Goal: Task Accomplishment & Management: Manage account settings

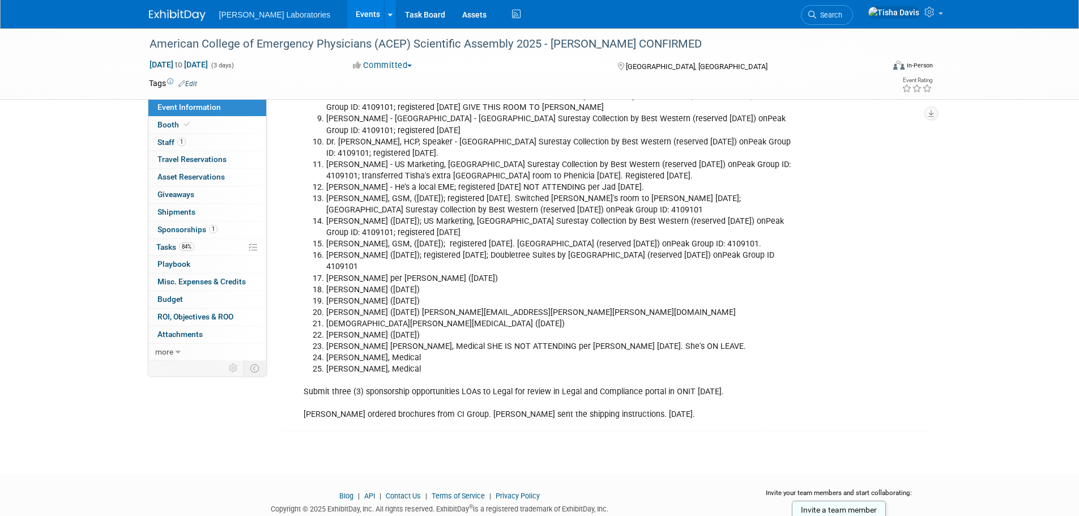
click at [347, 14] on link "Events" at bounding box center [367, 14] width 41 height 28
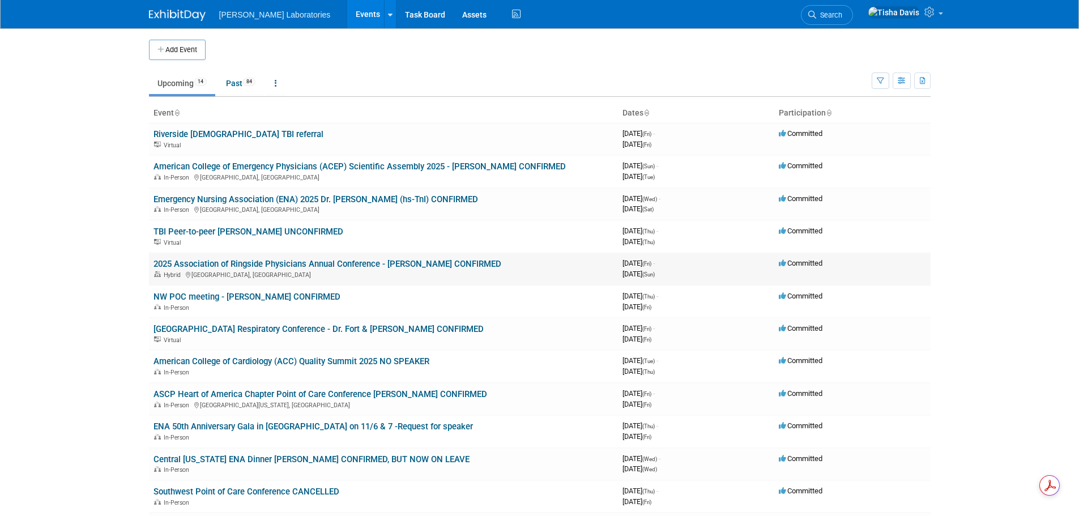
click at [253, 263] on link "2025 Association of Ringside Physicians Annual Conference - [PERSON_NAME] CONFI…" at bounding box center [327, 264] width 348 height 10
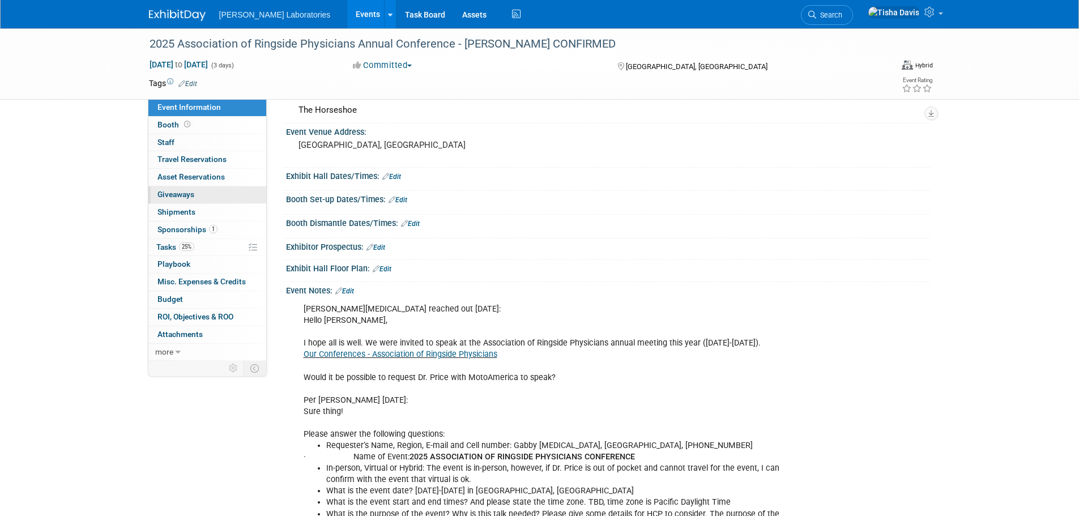
scroll to position [57, 0]
click at [183, 229] on span "Sponsorships 1" at bounding box center [187, 229] width 60 height 9
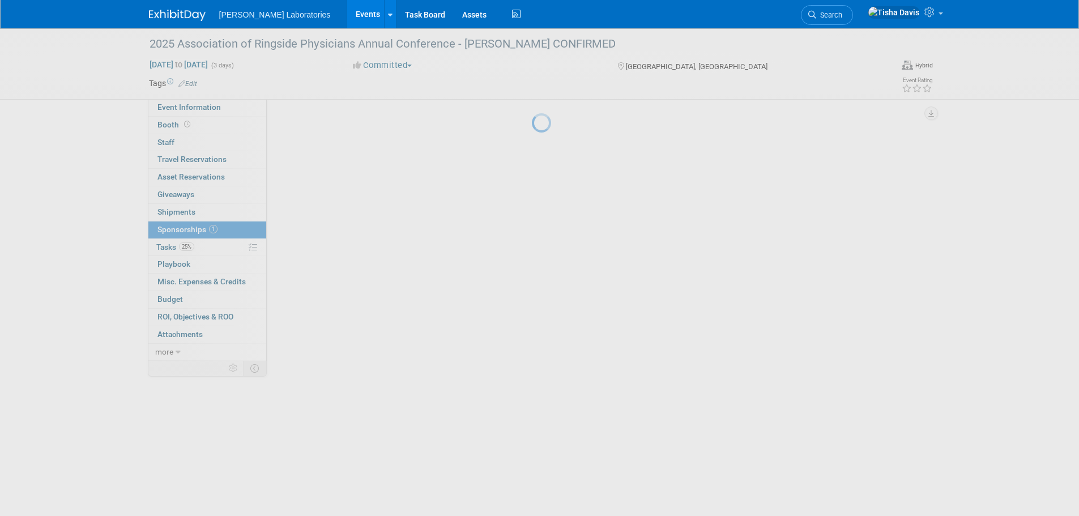
scroll to position [0, 0]
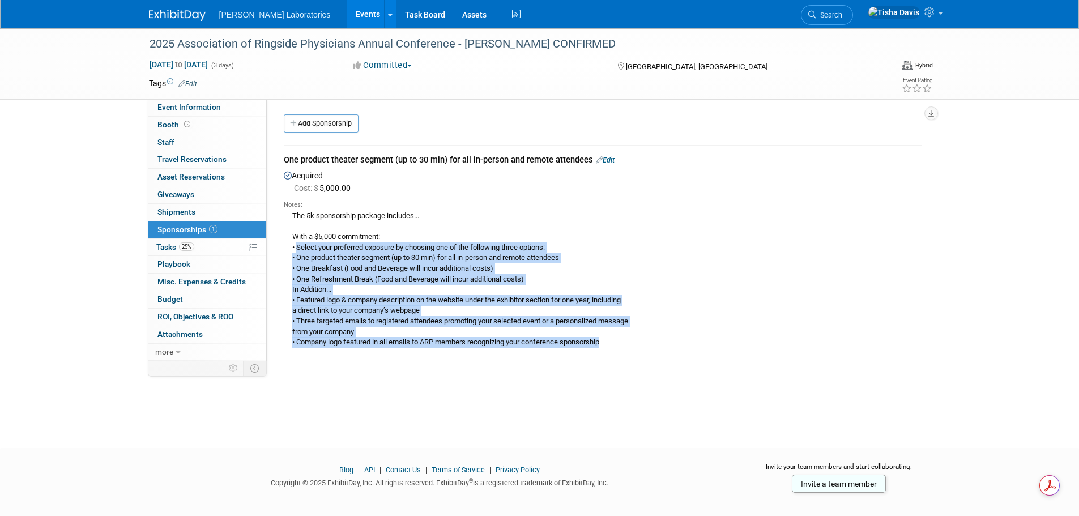
drag, startPoint x: 297, startPoint y: 246, endPoint x: 645, endPoint y: 354, distance: 364.0
click at [645, 354] on td "One product theater segment (up to 30 min) for all in-person and remote attende…" at bounding box center [603, 252] width 638 height 213
copy div "Select your preferred exposure by choosing one of the following three options: …"
click at [749, 311] on div "The 5k sponsorship package includes... With a $5,000 commitment: • Select your …" at bounding box center [603, 279] width 638 height 138
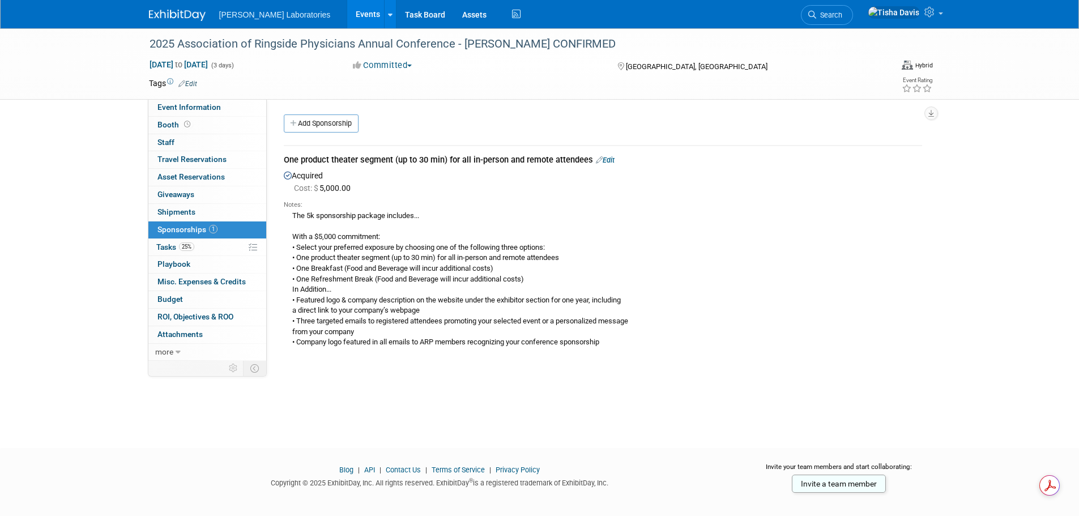
click at [347, 14] on link "Events" at bounding box center [367, 14] width 41 height 28
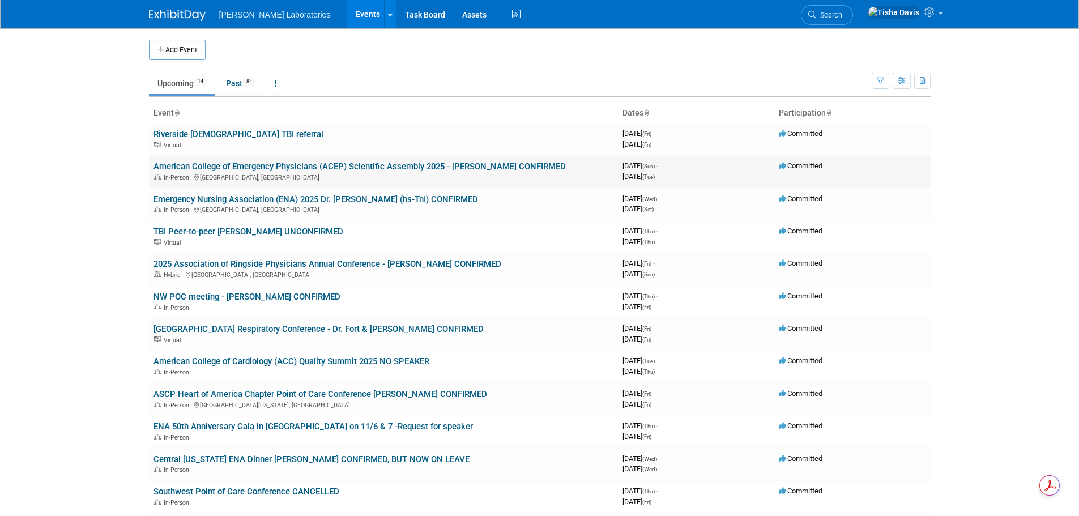
click at [323, 168] on link "American College of Emergency Physicians (ACEP) Scientific Assembly 2025 - [PER…" at bounding box center [359, 166] width 412 height 10
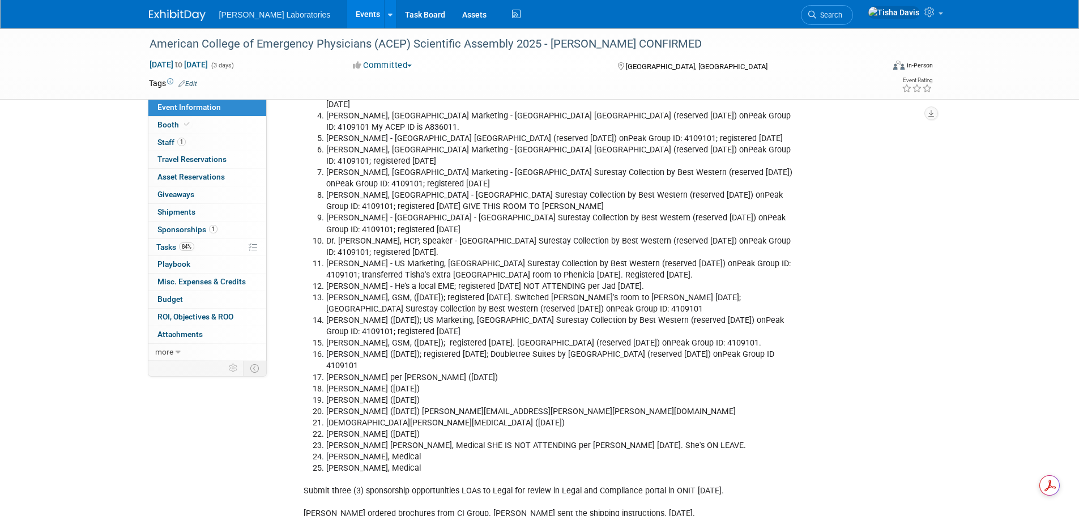
scroll to position [1925, 0]
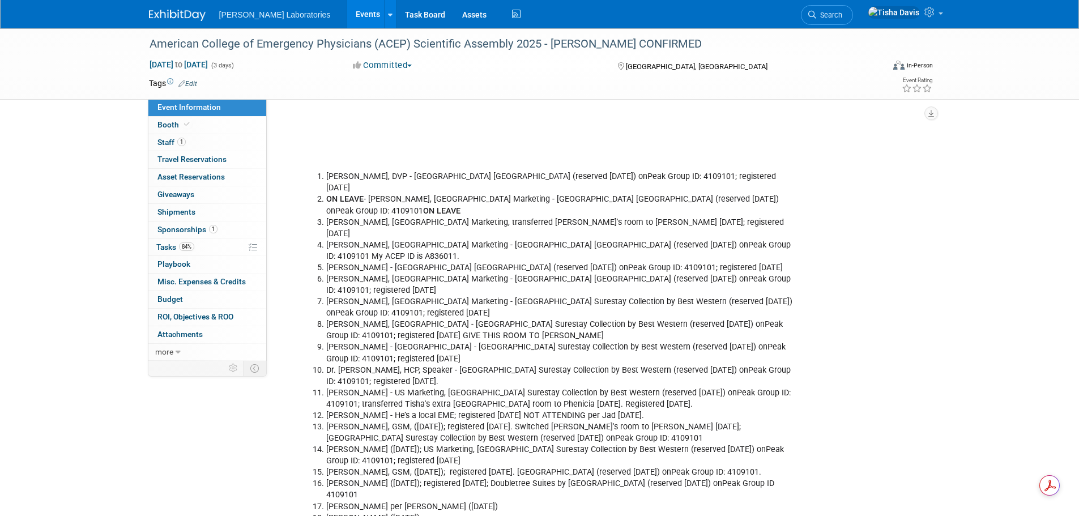
drag, startPoint x: 481, startPoint y: 163, endPoint x: 422, endPoint y: 159, distance: 59.0
click at [478, 194] on li "ON LEAVE - Pete Polomski, US Marketing - Radisson Hotel Salt Lake City Downtown…" at bounding box center [562, 205] width 473 height 23
drag, startPoint x: 327, startPoint y: 161, endPoint x: 409, endPoint y: 178, distance: 84.0
click at [409, 194] on li "ON LEAVE - Pete Polomski, US Marketing - Radisson Hotel Salt Lake City Downtown…" at bounding box center [562, 205] width 473 height 23
copy li "ON LEAVE - Pete Polomski, US Marketing - Radisson Hotel Salt Lake City Downtown…"
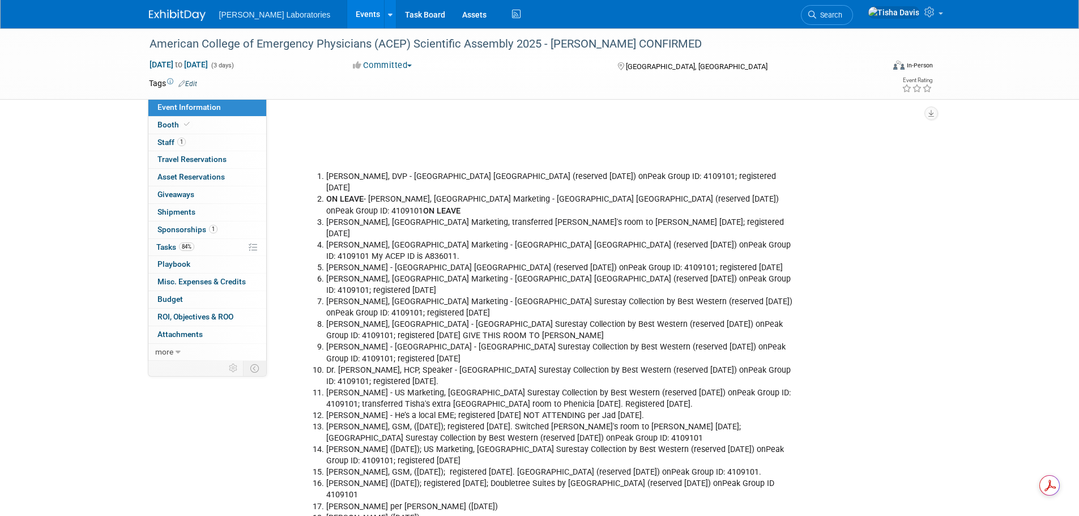
click at [548, 444] on li "Greta Collins (8/14/25); US Marketing, Salt Lake Plaza Hotel Surestay Collectio…" at bounding box center [562, 455] width 473 height 23
drag, startPoint x: 531, startPoint y: 364, endPoint x: 610, endPoint y: 370, distance: 79.5
click at [610, 410] on li "Kraig Chugg - He’s a local EME; registered 8/6/25 NOT ATTENDING per Jad 8/14/25." at bounding box center [562, 415] width 473 height 11
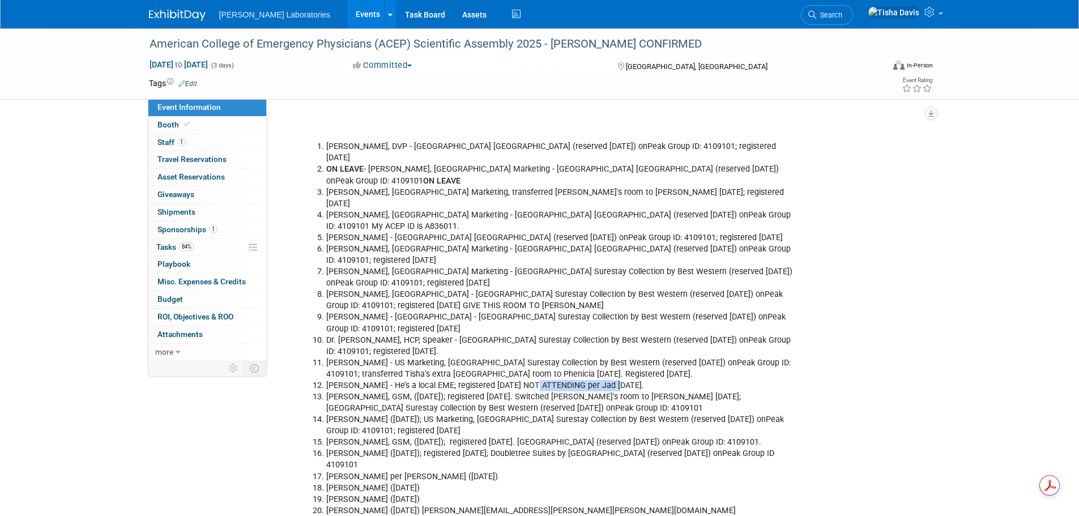
scroll to position [1982, 0]
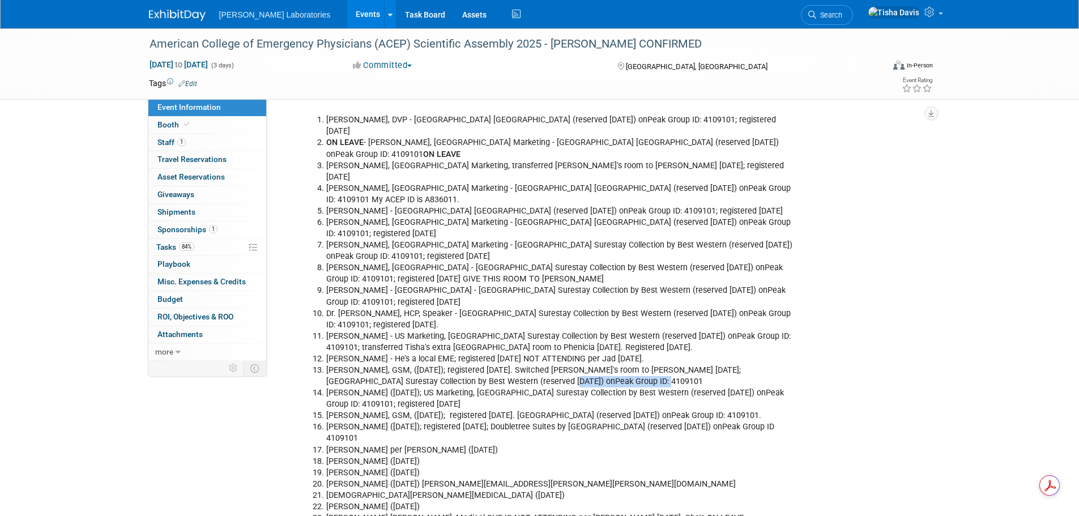
drag, startPoint x: 495, startPoint y: 335, endPoint x: 609, endPoint y: 333, distance: 114.4
click at [609, 365] on li "Amanda Mapoy, GSM, (8/12/25); registered 8/14/25. Switched Andrew's room to Ama…" at bounding box center [562, 376] width 473 height 23
copy li "onPeak Group ID: 4109101"
click at [656, 331] on li "Phenicia Davis - US Marketing, Salt Lake Plaza Hotel Surestay Collection by Bes…" at bounding box center [562, 342] width 473 height 23
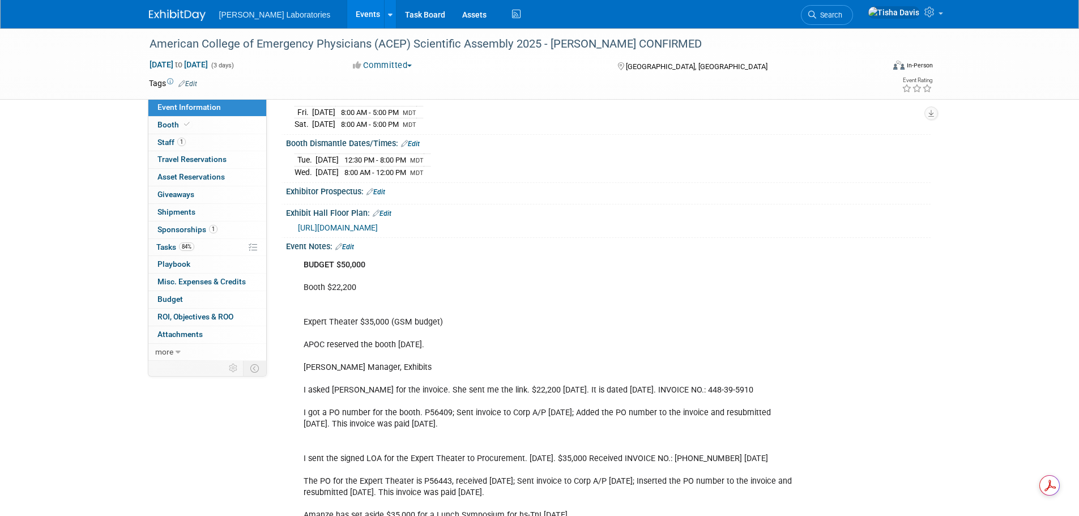
scroll to position [229, 0]
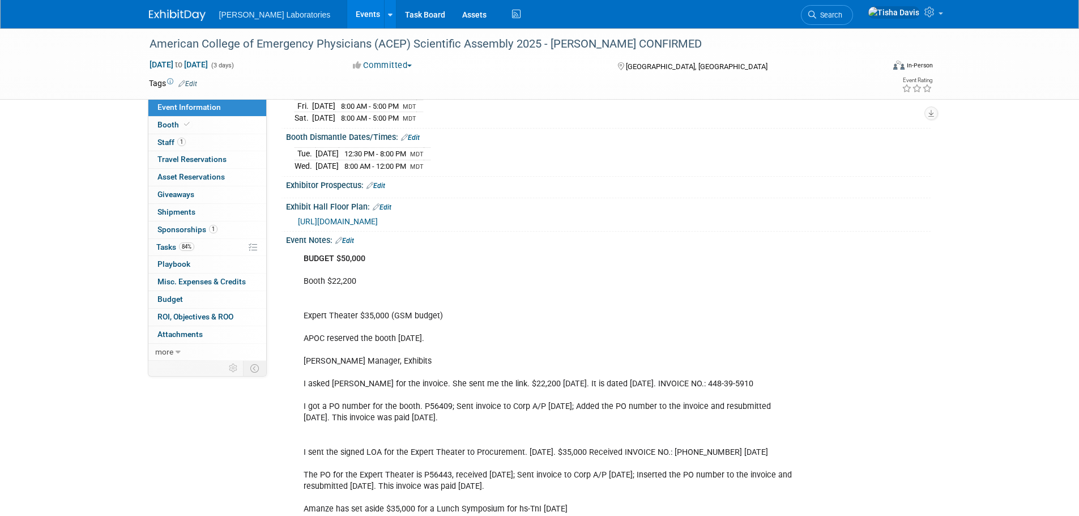
click at [350, 237] on link "Edit" at bounding box center [344, 241] width 19 height 8
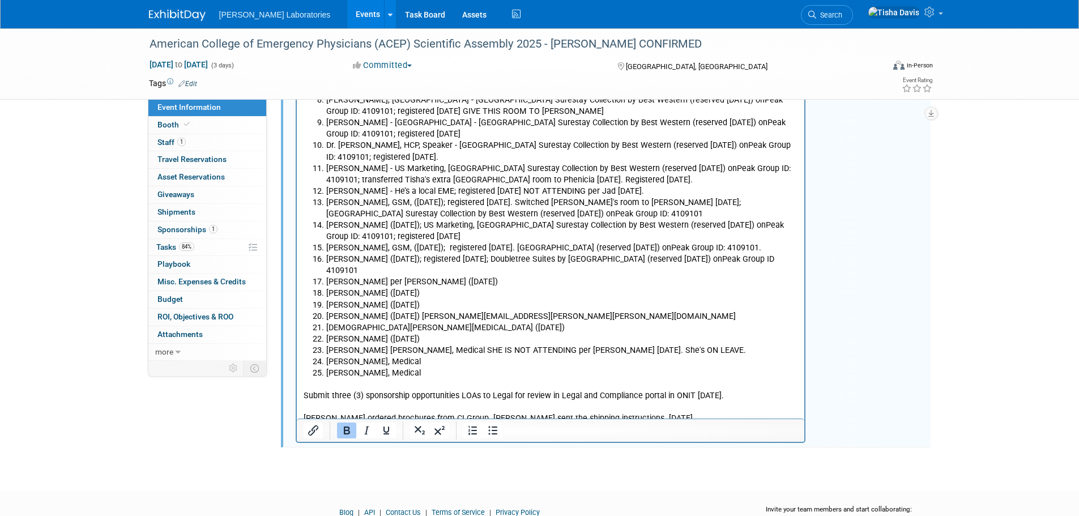
scroll to position [2162, 0]
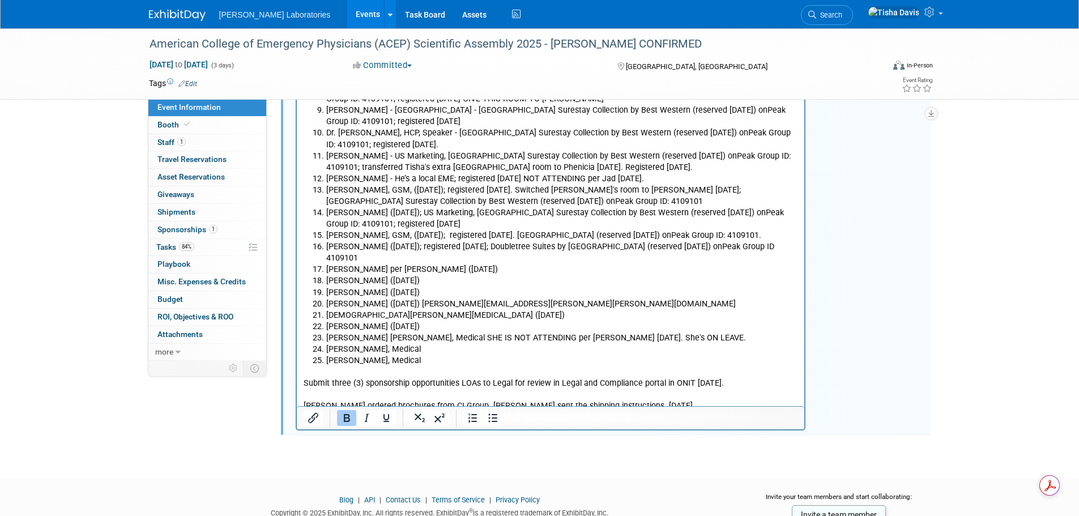
click at [488, 264] on li "Brandon Van Leeuwen per Sara (8/21/25)" at bounding box center [562, 269] width 472 height 11
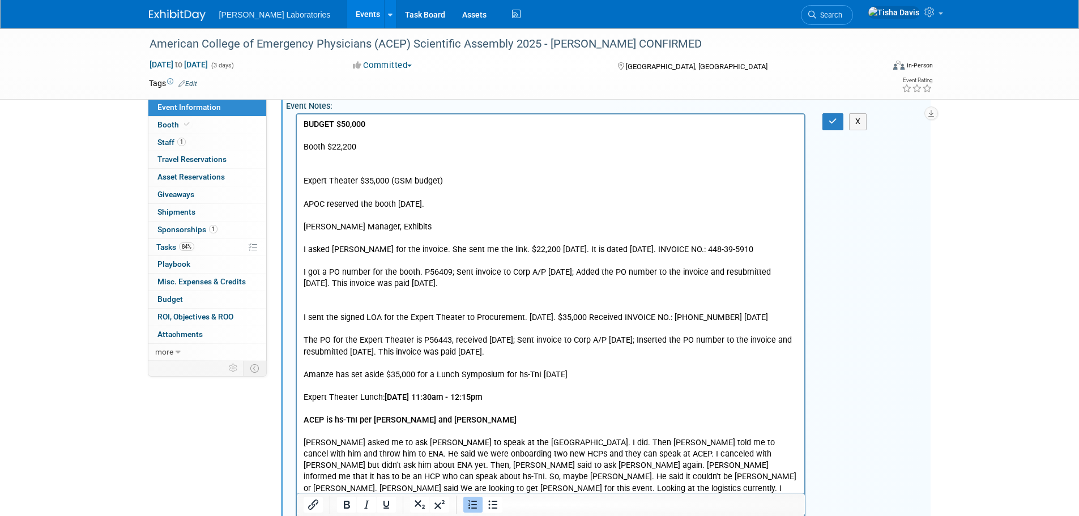
scroll to position [237, 0]
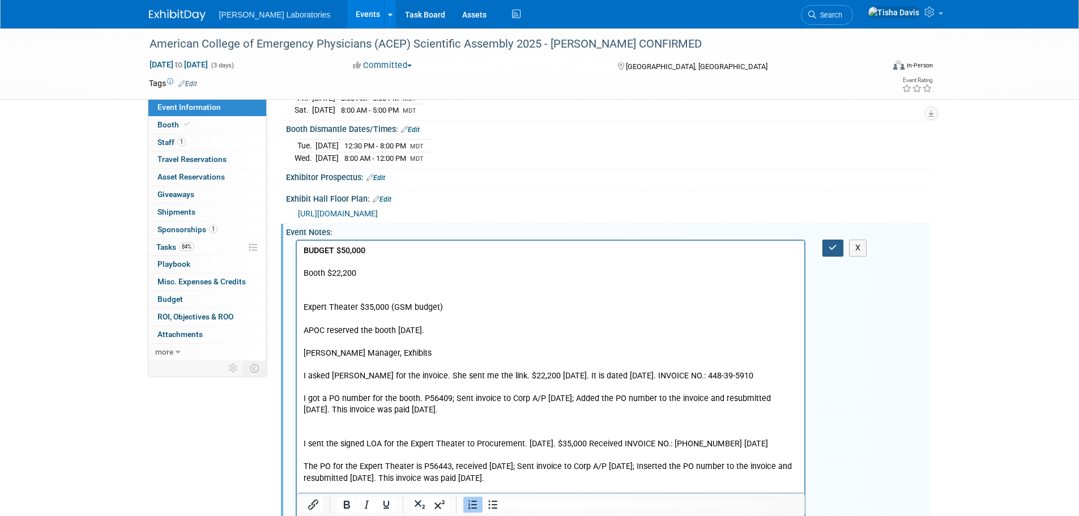
click at [837, 245] on icon "button" at bounding box center [832, 247] width 8 height 8
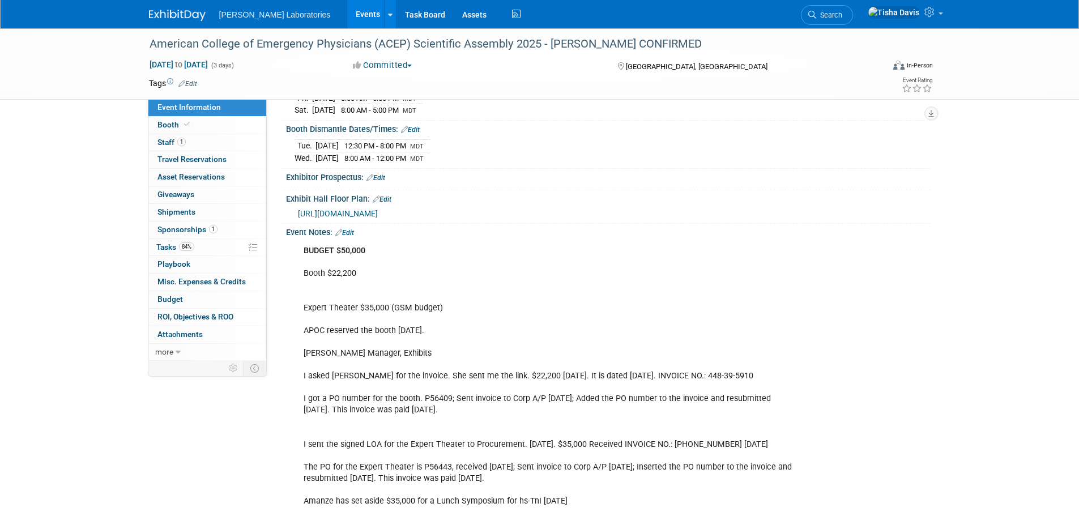
click at [347, 16] on link "Events" at bounding box center [367, 14] width 41 height 28
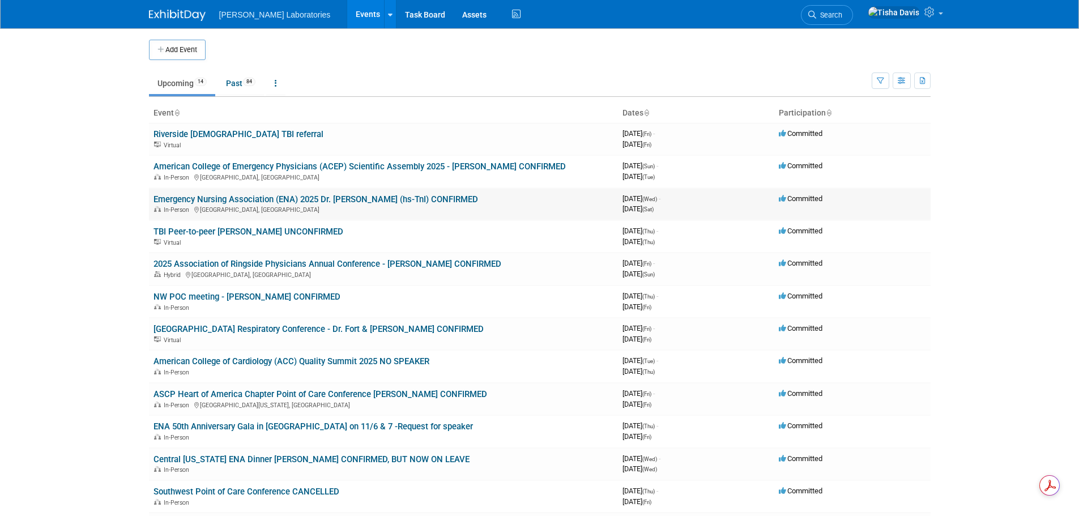
click at [319, 200] on link "Emergency Nursing Association (ENA) 2025 Dr. [PERSON_NAME] (hs-TnI) CONFIRMED" at bounding box center [315, 199] width 324 height 10
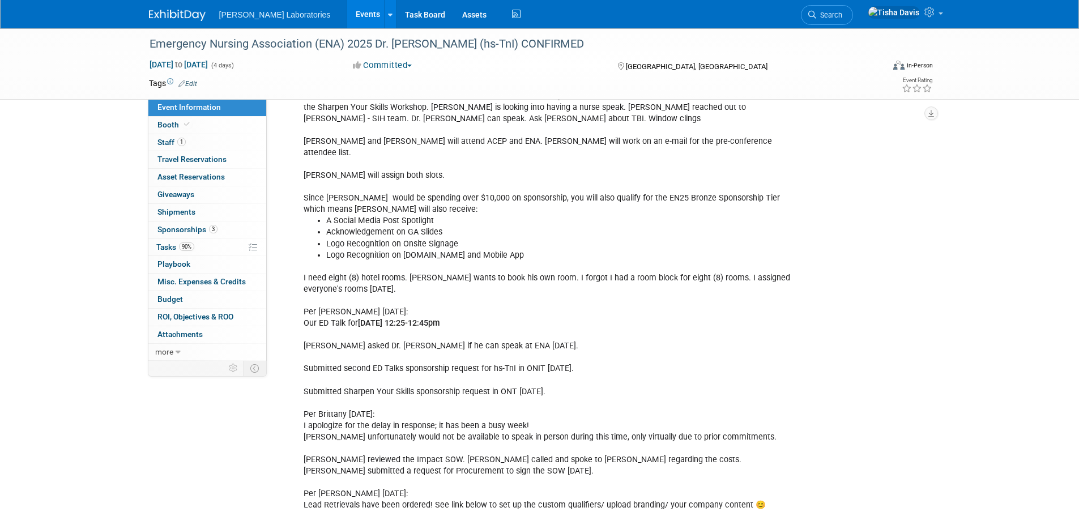
scroll to position [1982, 0]
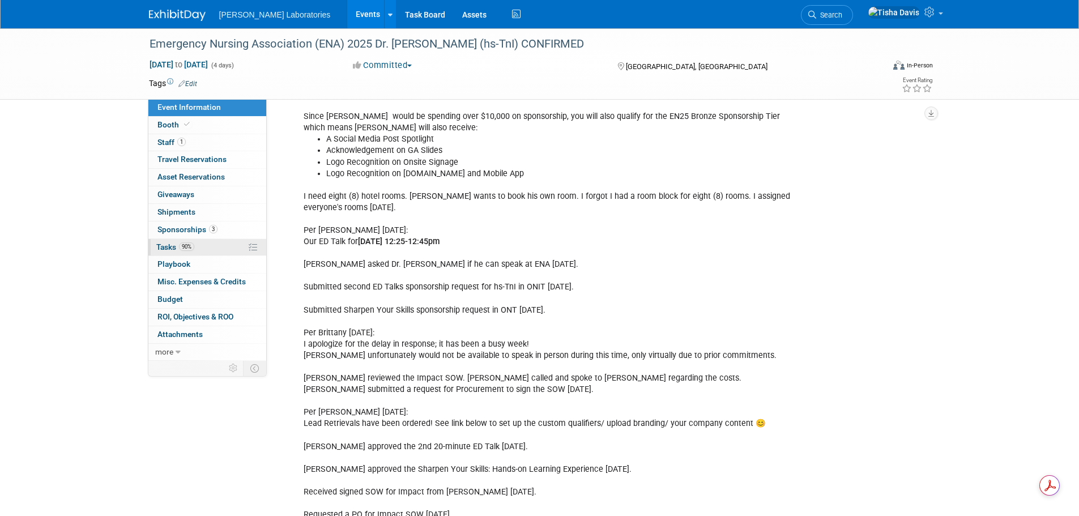
click at [173, 248] on span "Tasks 90%" at bounding box center [175, 246] width 38 height 9
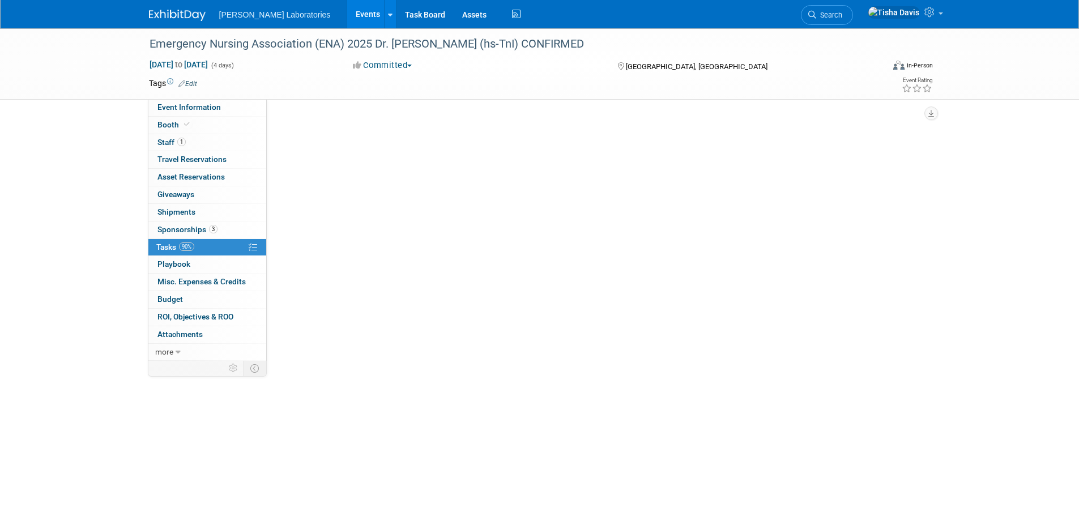
scroll to position [0, 0]
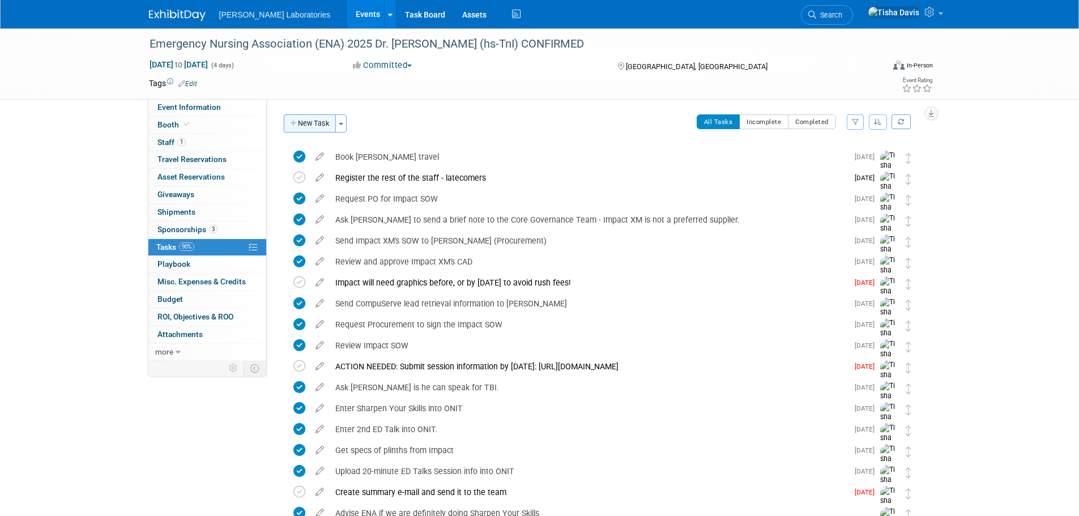
click at [322, 123] on button "New Task" at bounding box center [310, 123] width 52 height 18
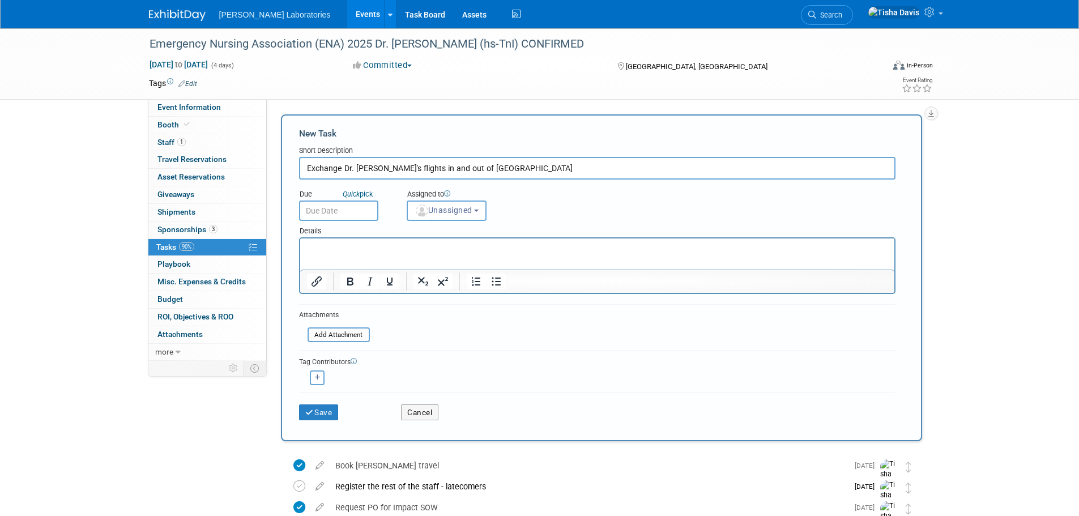
type input "Exchange Dr. Erin's flights in and out of Philadelphia"
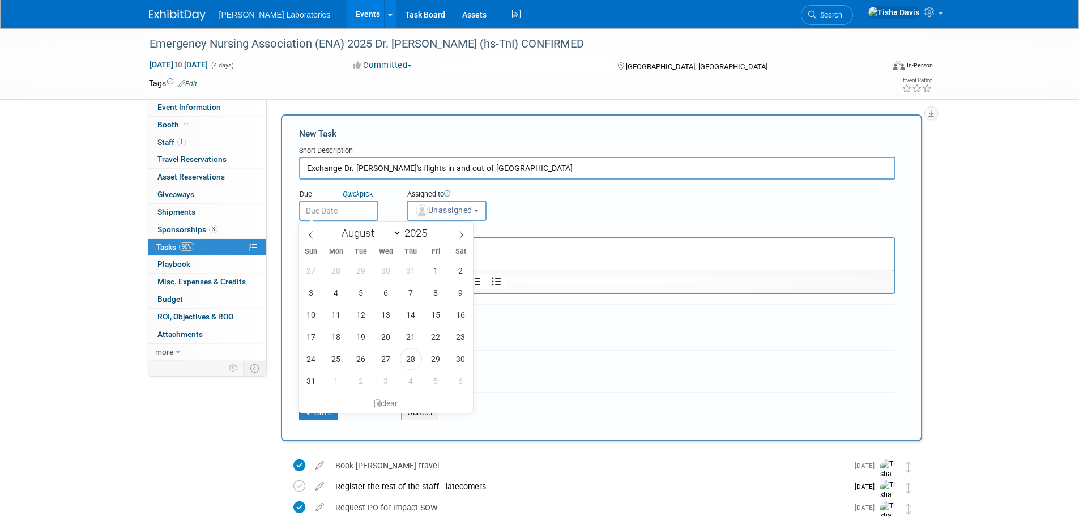
click at [339, 218] on input "text" at bounding box center [338, 210] width 79 height 20
click at [411, 358] on span "28" at bounding box center [411, 359] width 22 height 22
type input "Aug 28, 2025"
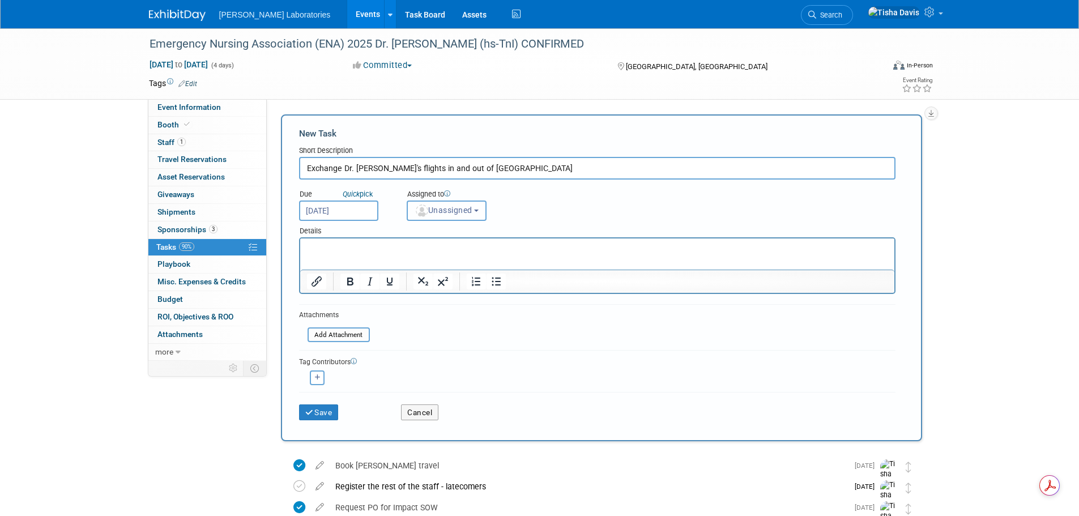
click at [480, 213] on button "Unassigned" at bounding box center [447, 210] width 80 height 20
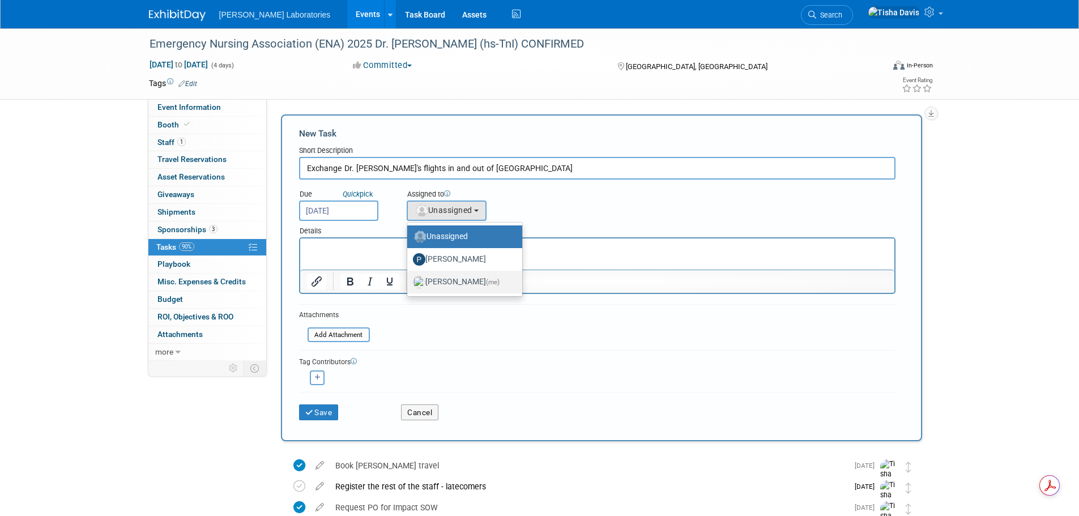
click at [455, 285] on label "[PERSON_NAME] (me)" at bounding box center [462, 282] width 98 height 18
click at [409, 284] on input "[PERSON_NAME] (me)" at bounding box center [404, 280] width 7 height 7
select select "2770856e-d6b1-4121-bfe1-202d7e478624"
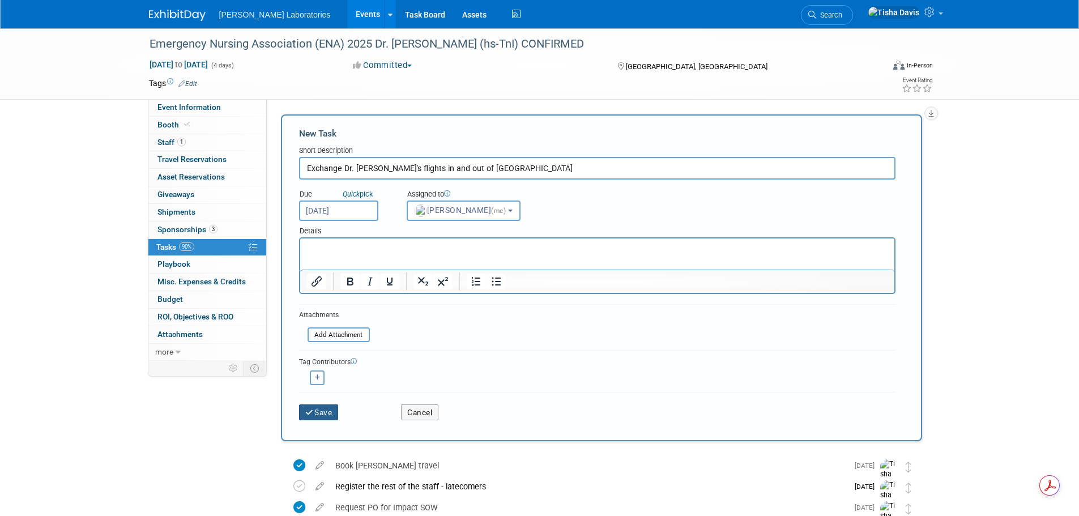
click at [317, 409] on button "Save" at bounding box center [319, 412] width 40 height 16
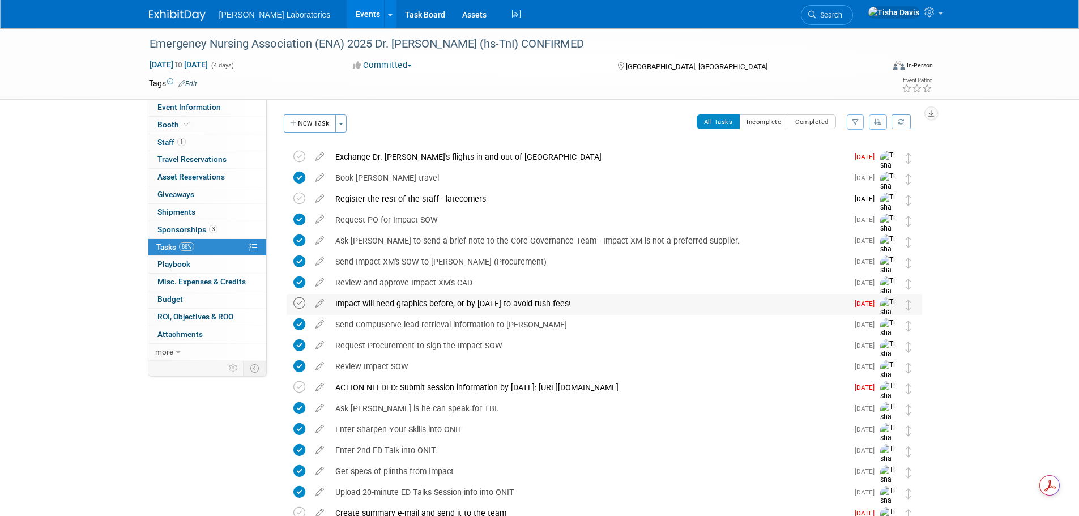
click at [300, 304] on icon at bounding box center [299, 303] width 12 height 12
click at [347, 13] on link "Events" at bounding box center [367, 14] width 41 height 28
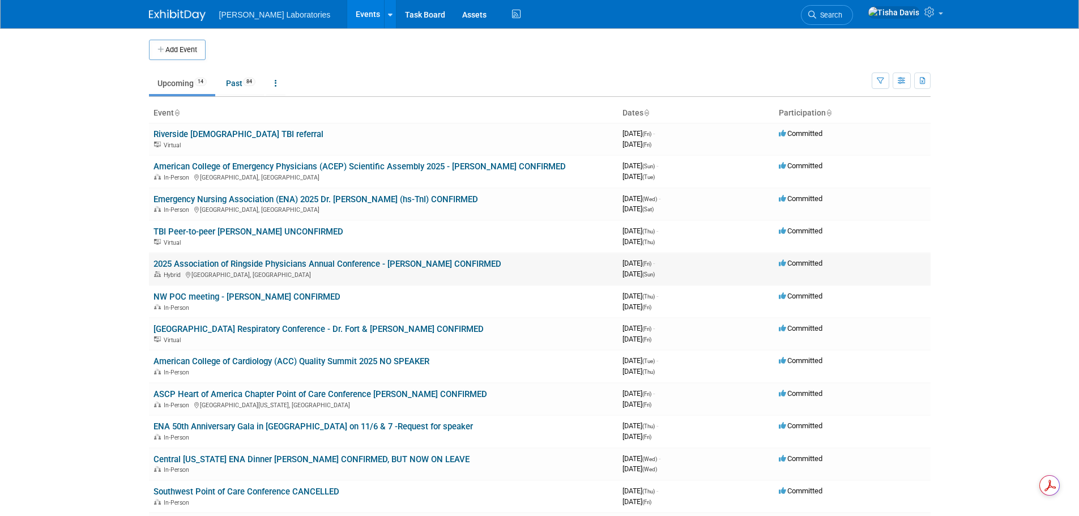
click at [251, 263] on link "2025 Association of Ringside Physicians Annual Conference - [PERSON_NAME] CONFI…" at bounding box center [327, 264] width 348 height 10
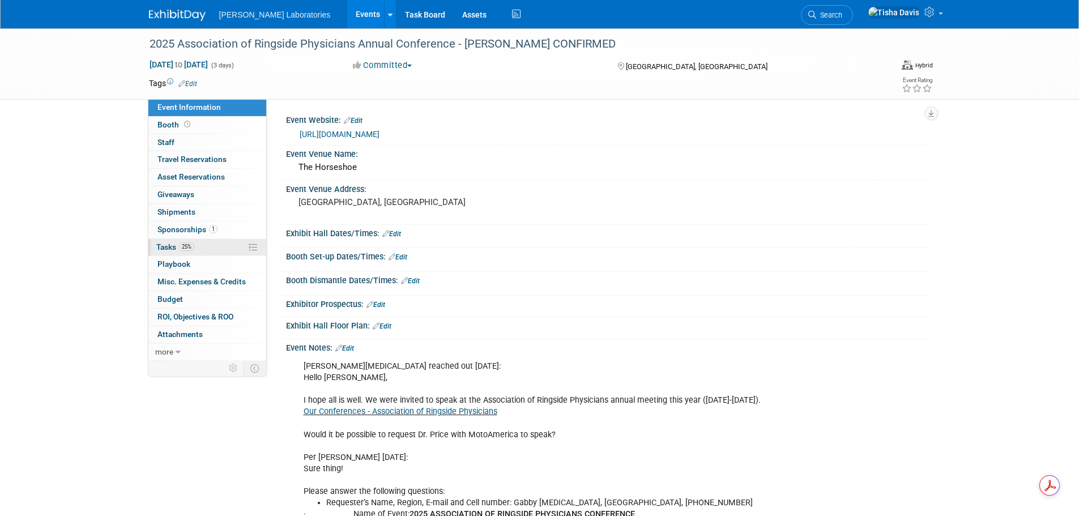
click at [169, 249] on span "Tasks 25%" at bounding box center [175, 246] width 38 height 9
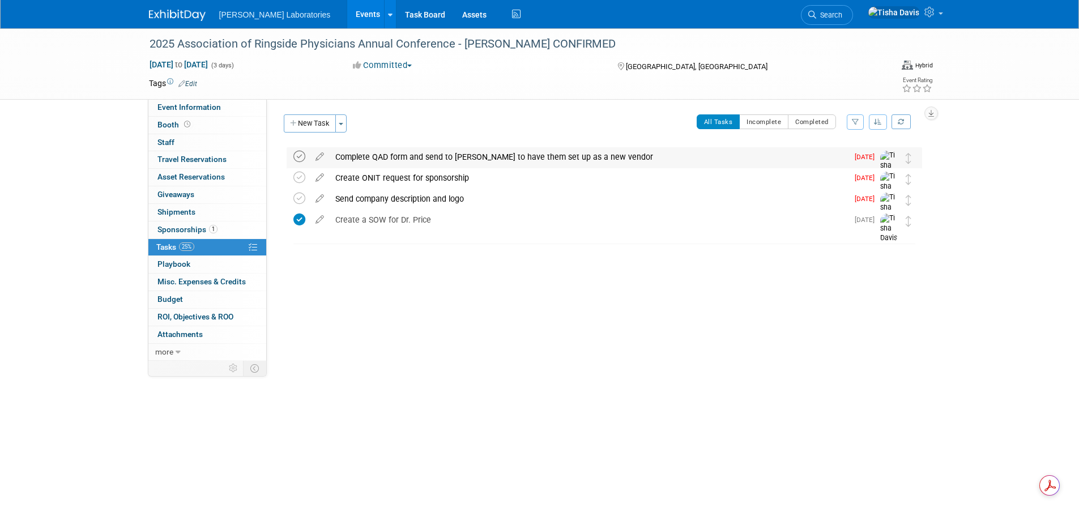
click at [301, 155] on icon at bounding box center [299, 157] width 12 height 12
click at [296, 176] on icon at bounding box center [299, 178] width 12 height 12
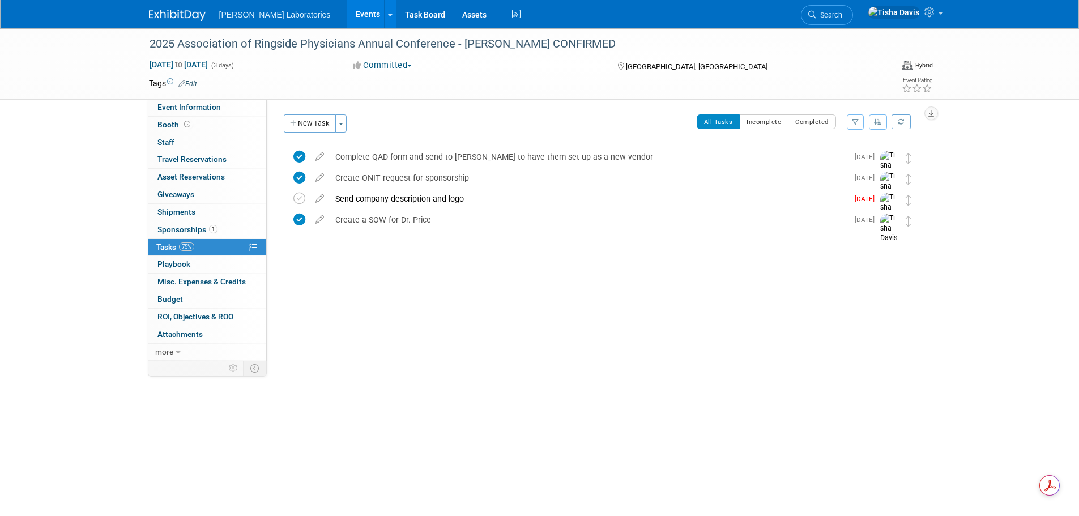
click at [734, 298] on div "Event Website: Edit https://ringsidearp.org/2025-conference/ Event Venue Name: …" at bounding box center [599, 230] width 664 height 262
click at [300, 200] on icon at bounding box center [299, 199] width 12 height 12
click at [313, 125] on button "New Task" at bounding box center [310, 123] width 52 height 18
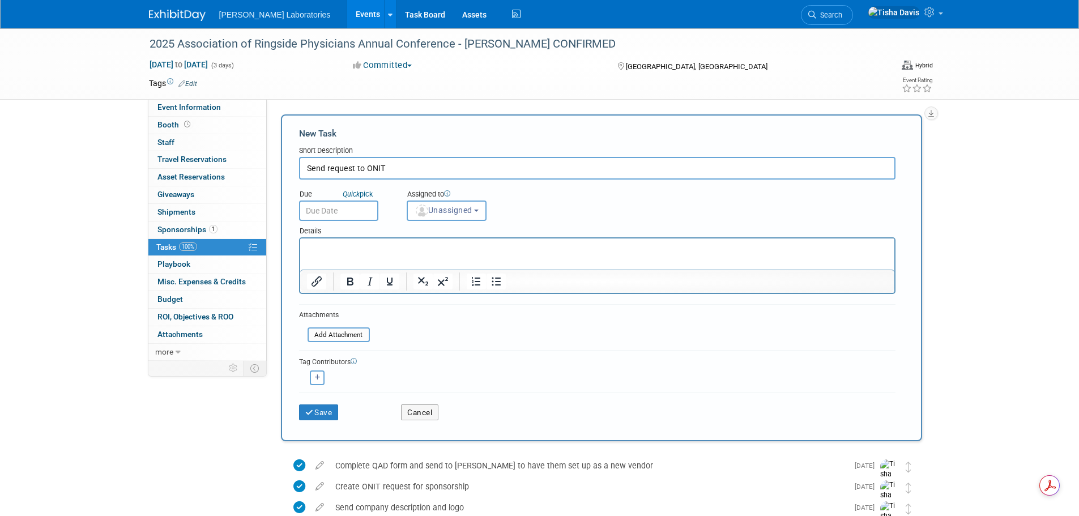
type input "Send request to ONIT"
click at [354, 214] on input "text" at bounding box center [338, 210] width 79 height 20
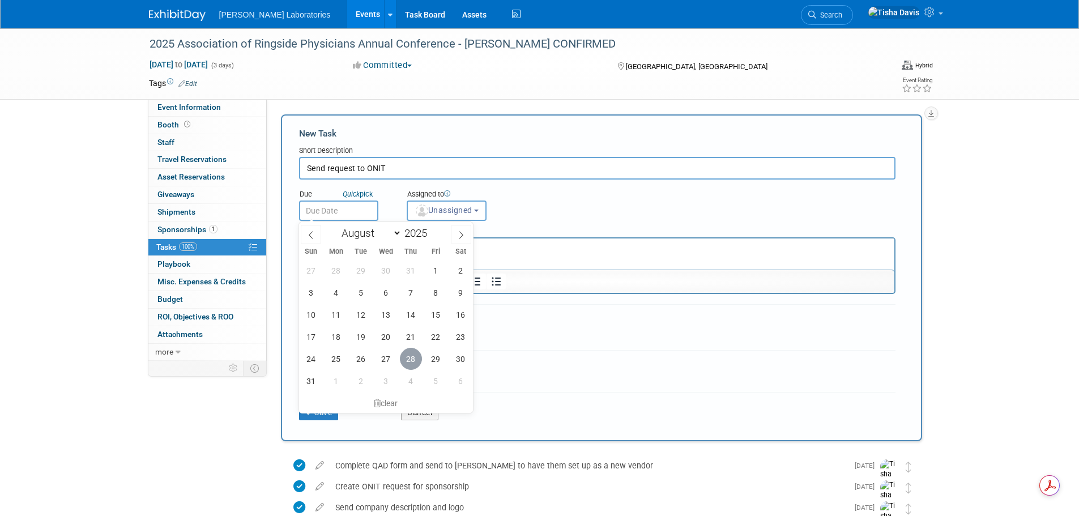
click at [412, 353] on span "28" at bounding box center [411, 359] width 22 height 22
type input "Aug 28, 2025"
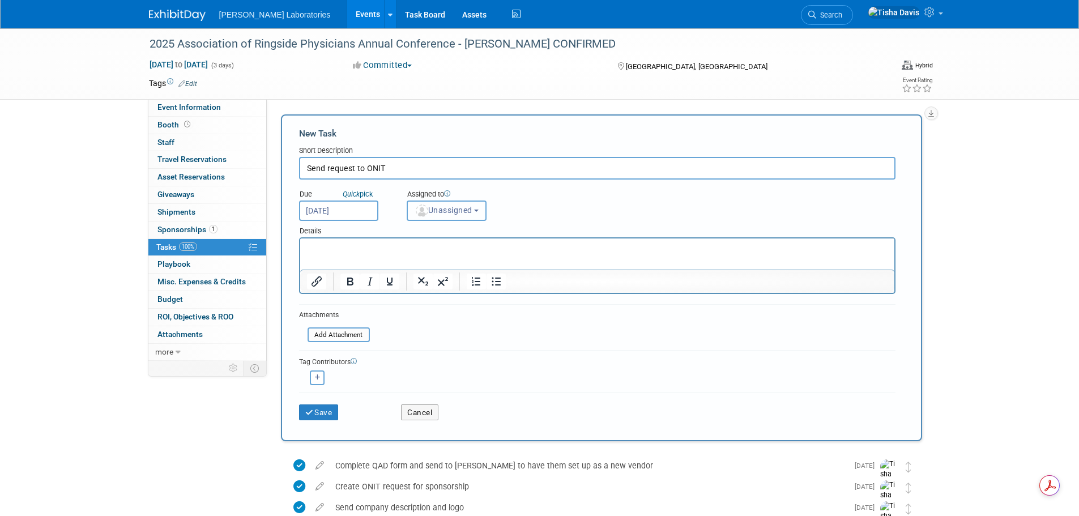
click at [465, 212] on span "Unassigned" at bounding box center [444, 210] width 58 height 9
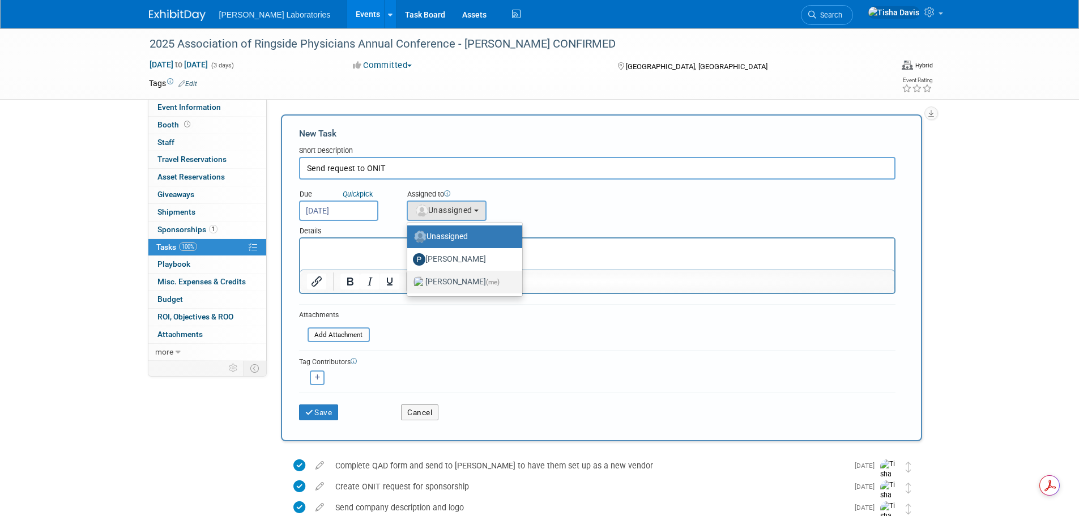
click at [458, 276] on label "Tisha Davis (me)" at bounding box center [462, 282] width 98 height 18
click at [409, 277] on input "Tisha Davis (me)" at bounding box center [404, 280] width 7 height 7
select select "2770856e-d6b1-4121-bfe1-202d7e478624"
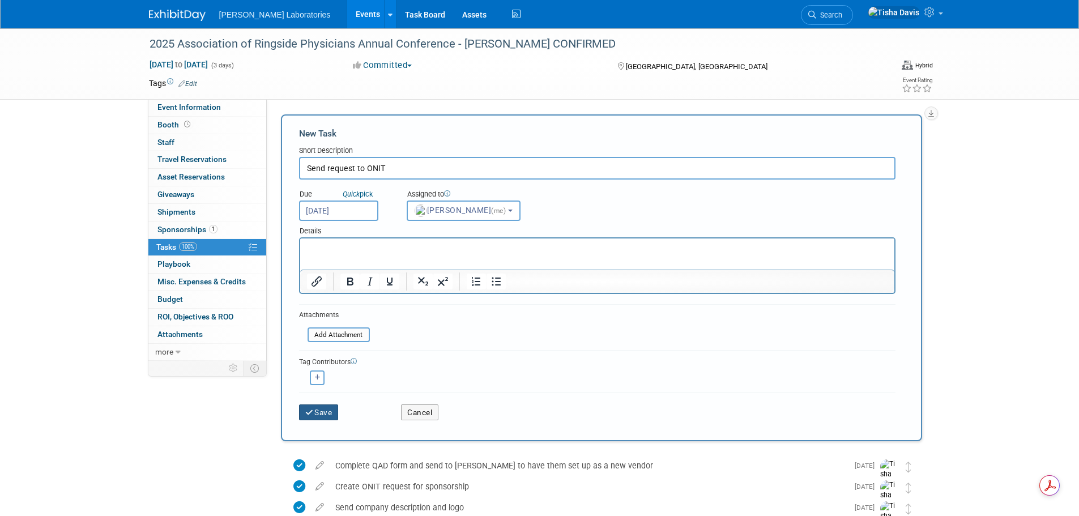
click at [330, 407] on button "Save" at bounding box center [319, 412] width 40 height 16
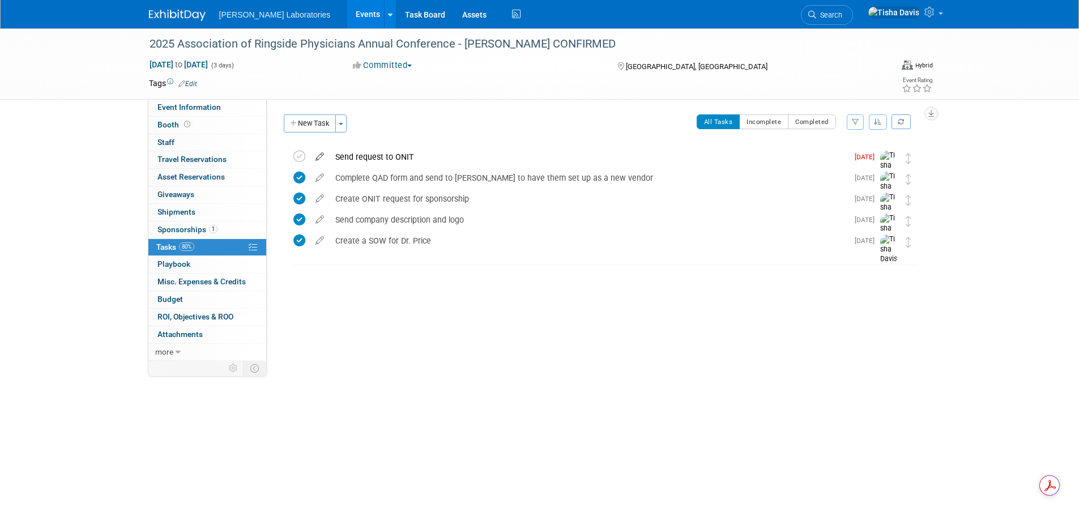
click at [317, 156] on icon at bounding box center [320, 154] width 20 height 14
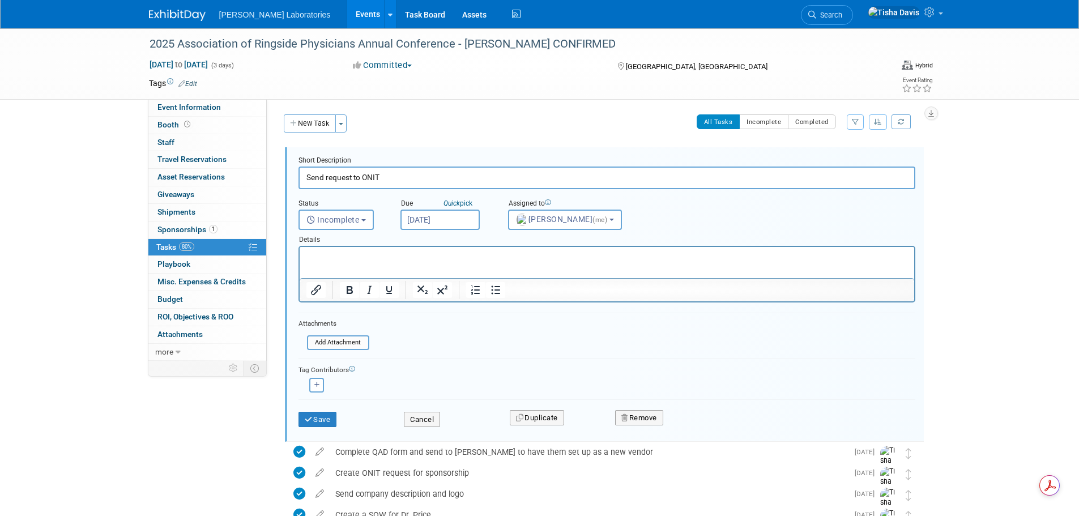
drag, startPoint x: 325, startPoint y: 175, endPoint x: 400, endPoint y: 184, distance: 75.3
click at [400, 184] on input "Send request to ONIT" at bounding box center [606, 177] width 617 height 22
type input "Complete contract and send it to Mandy"
click at [456, 222] on input "Aug 28, 2025" at bounding box center [439, 220] width 79 height 20
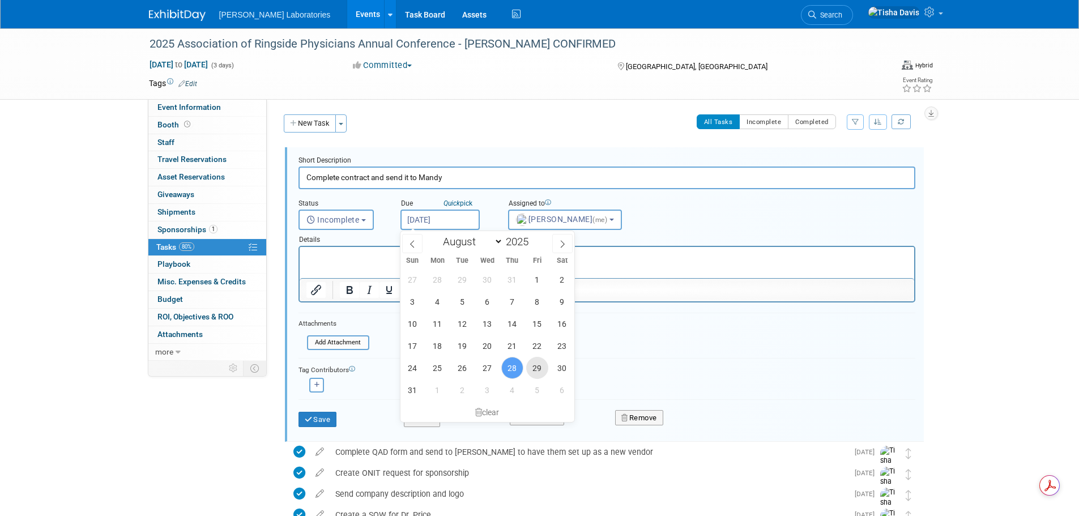
click at [539, 370] on span "29" at bounding box center [537, 368] width 22 height 22
type input "Aug 29, 2025"
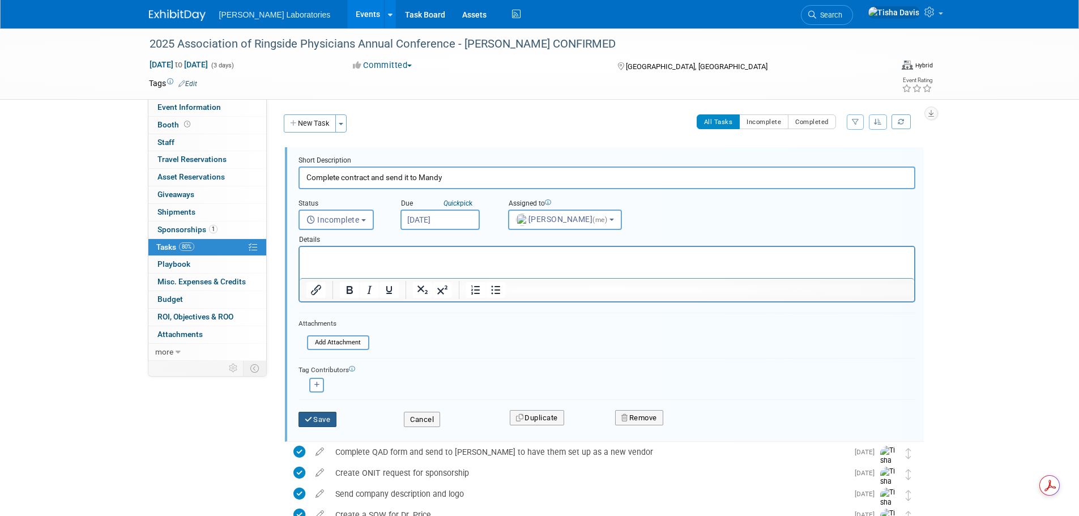
drag, startPoint x: 328, startPoint y: 417, endPoint x: 341, endPoint y: 405, distance: 17.6
click at [327, 417] on button "Save" at bounding box center [317, 420] width 39 height 16
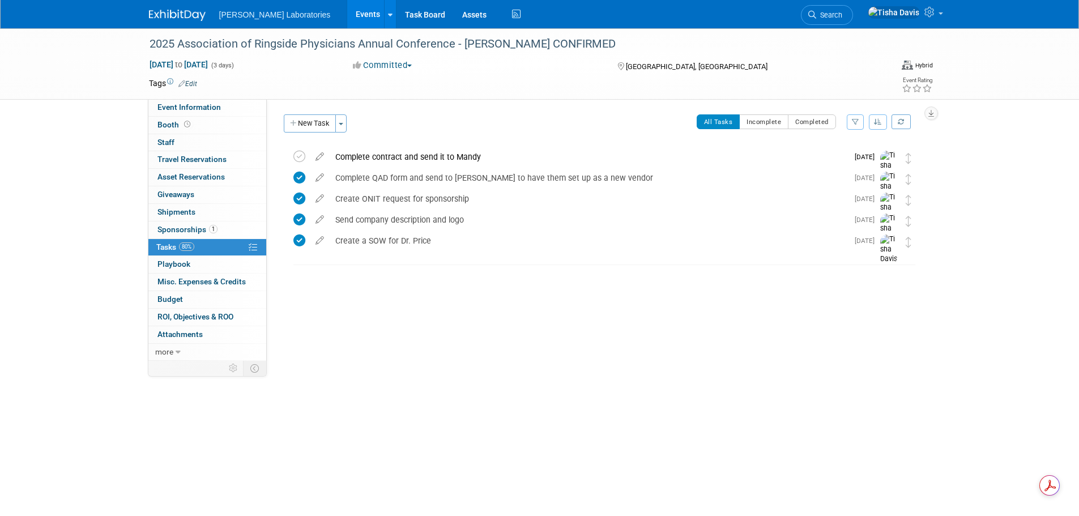
click at [347, 11] on link "Events" at bounding box center [367, 14] width 41 height 28
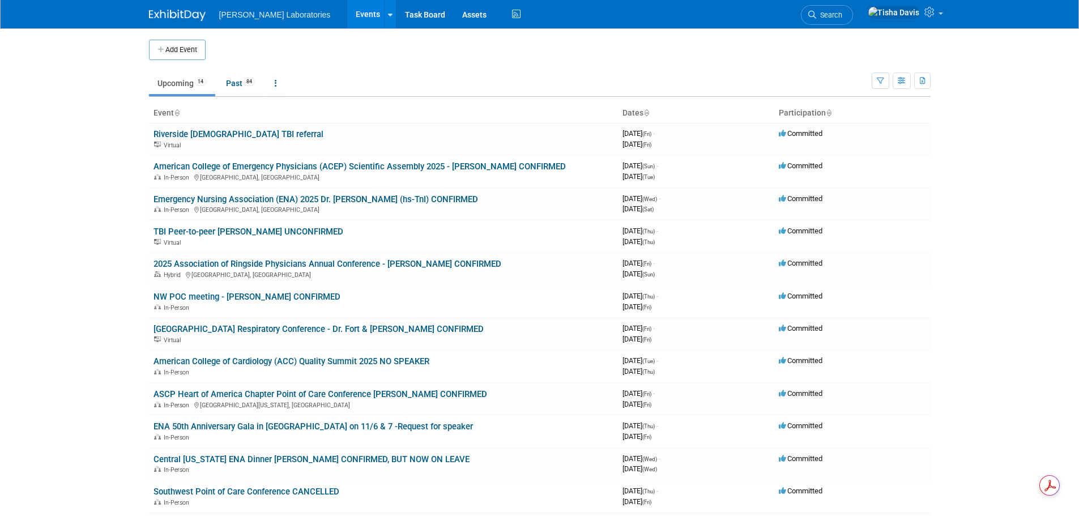
click at [347, 8] on link "Events" at bounding box center [367, 14] width 41 height 28
click at [284, 164] on link "American College of Emergency Physicians (ACEP) Scientific Assembly 2025 - [PER…" at bounding box center [359, 166] width 412 height 10
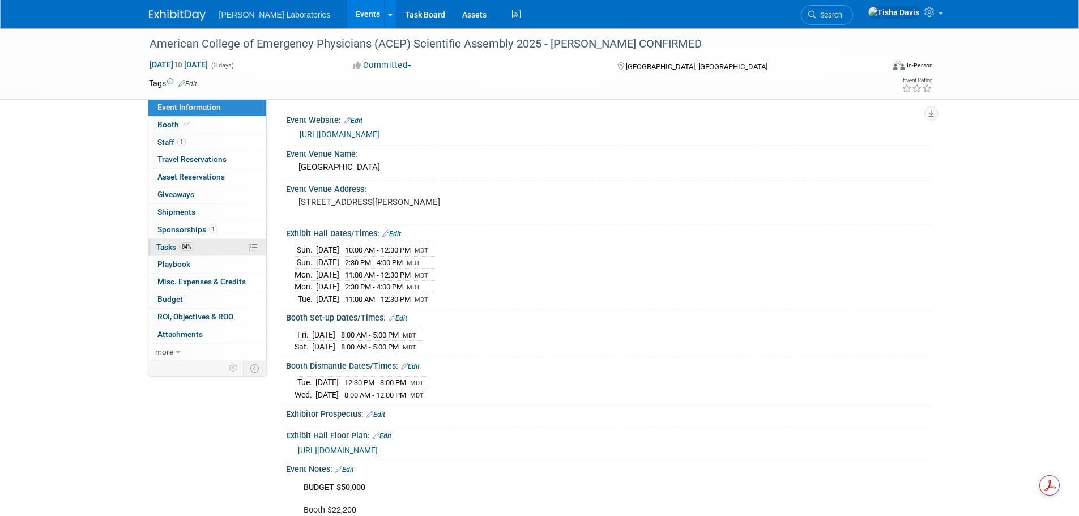
click at [172, 251] on span "Tasks 84%" at bounding box center [175, 246] width 38 height 9
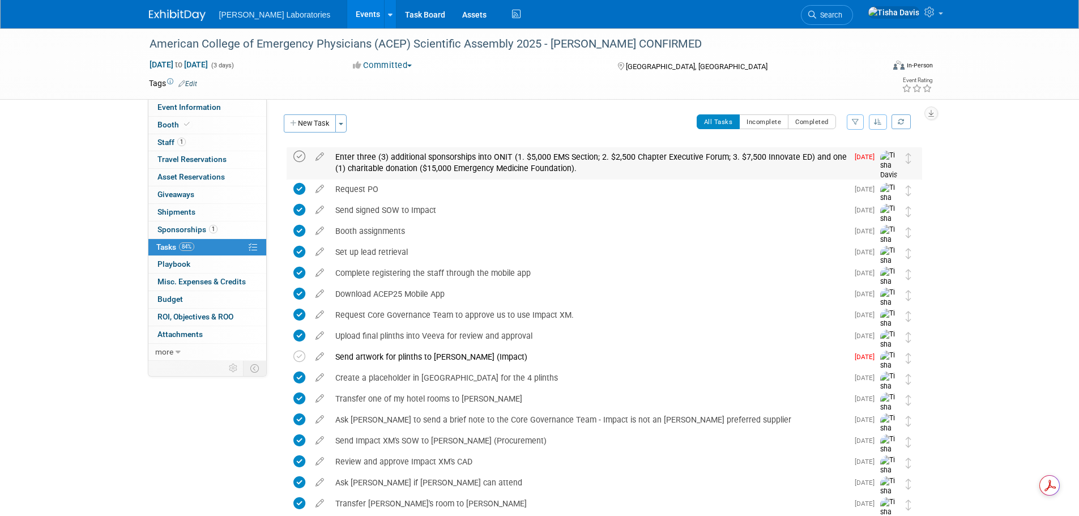
click at [301, 158] on icon at bounding box center [299, 157] width 12 height 12
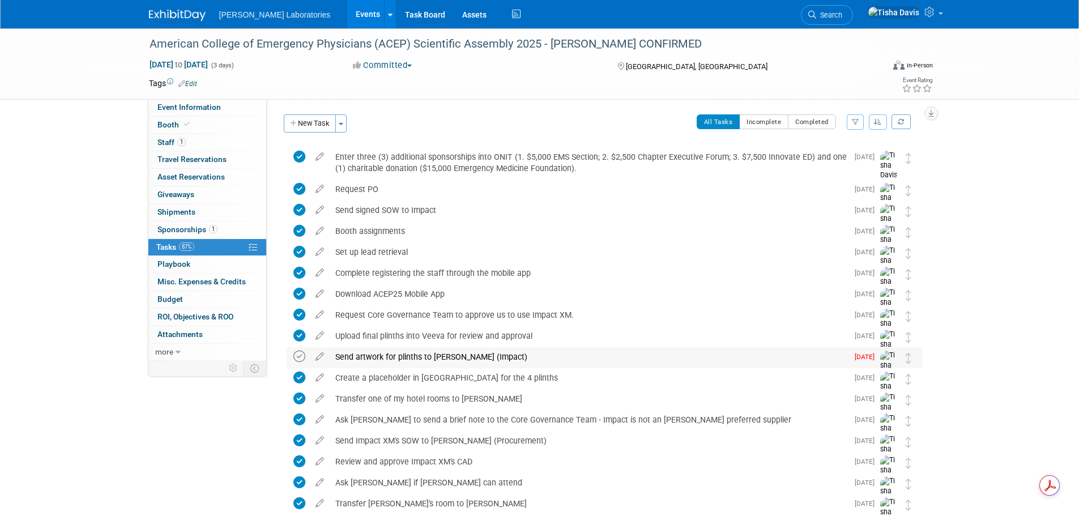
click at [297, 354] on icon at bounding box center [299, 357] width 12 height 12
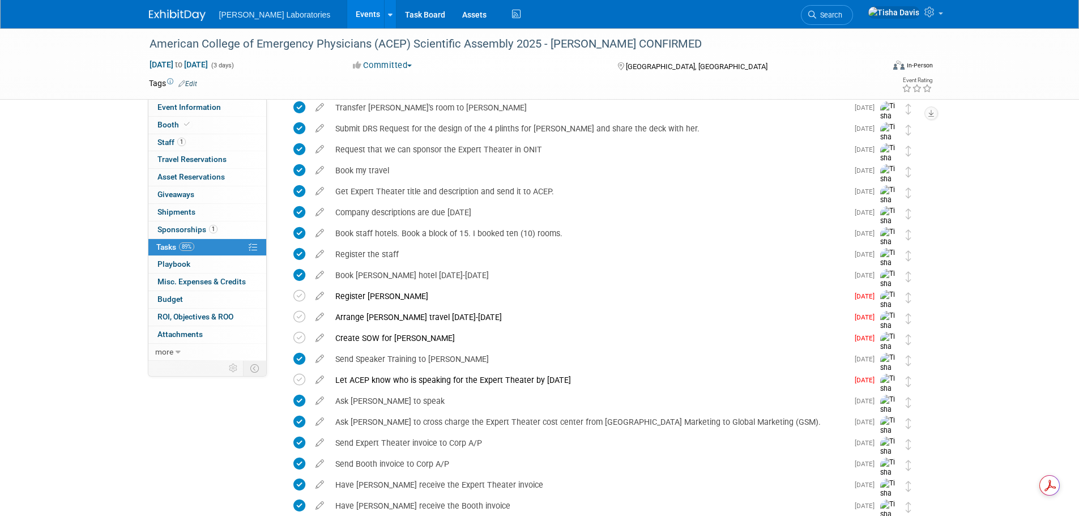
scroll to position [396, 0]
click at [299, 292] on icon at bounding box center [299, 295] width 12 height 12
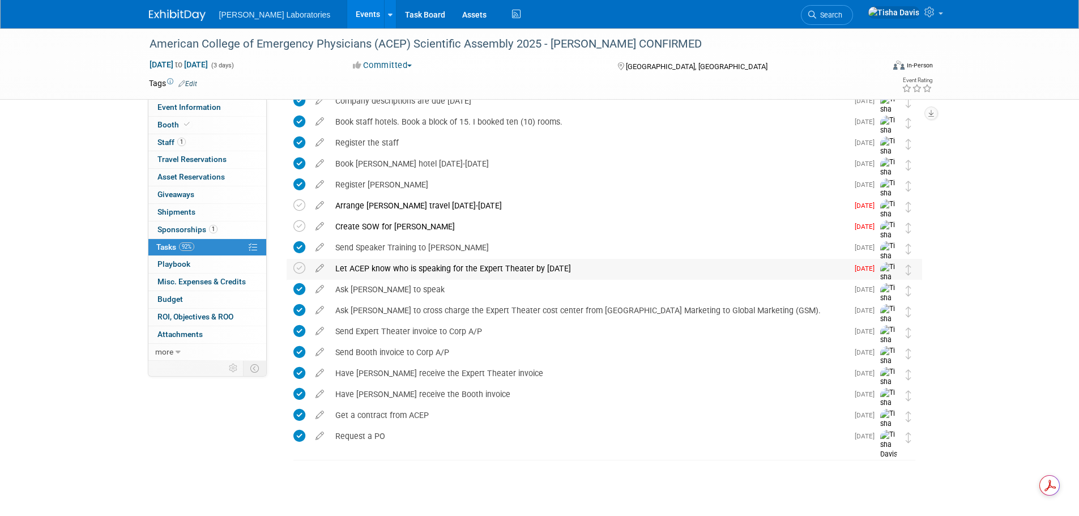
scroll to position [508, 0]
click at [300, 269] on icon at bounding box center [299, 268] width 12 height 12
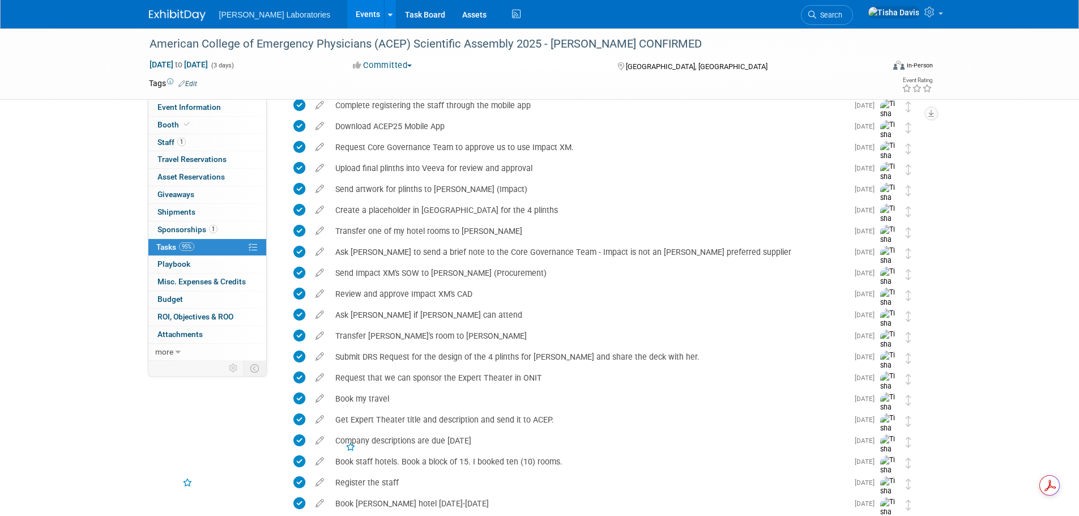
scroll to position [0, 0]
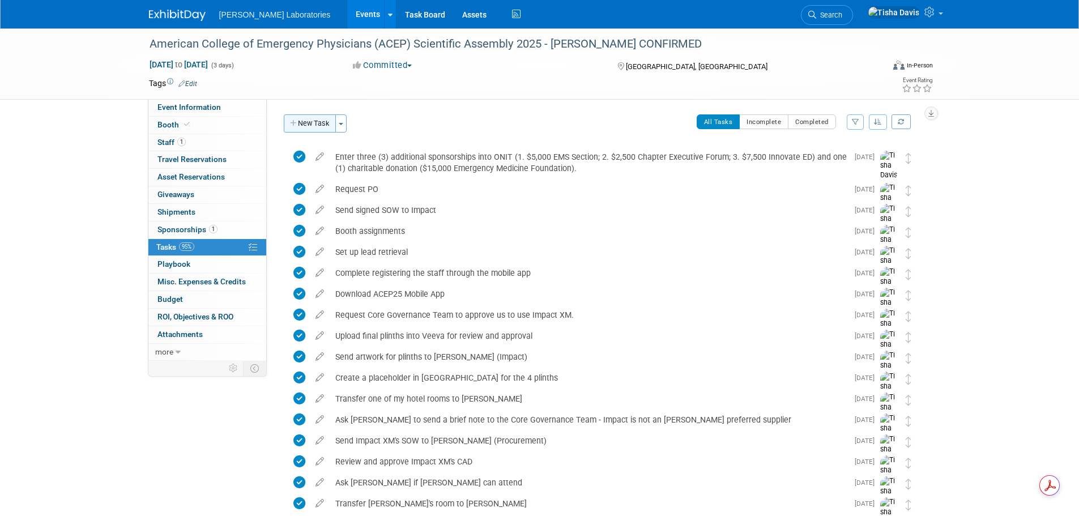
click at [309, 124] on button "New Task" at bounding box center [310, 123] width 52 height 18
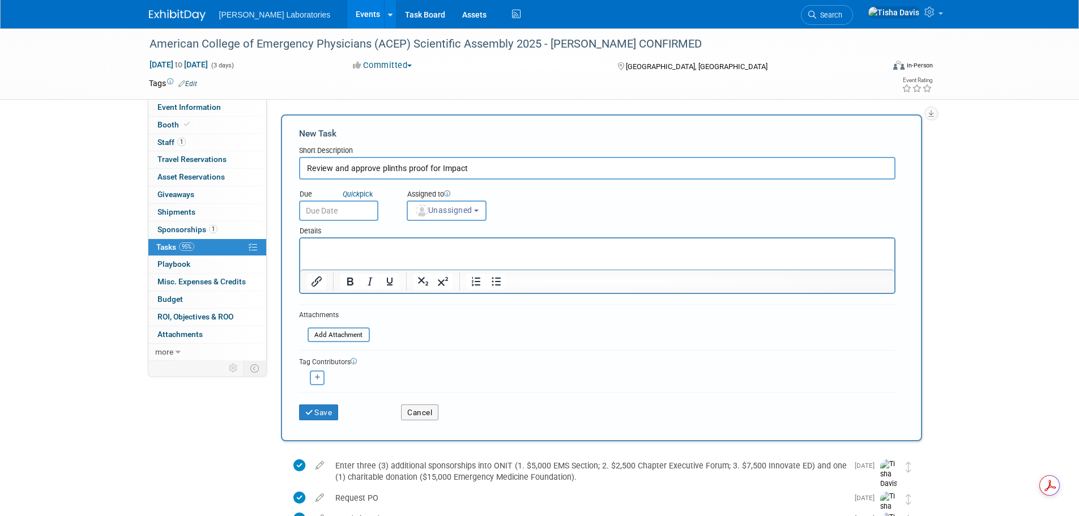
type input "Review and approve plinths proof for Impact"
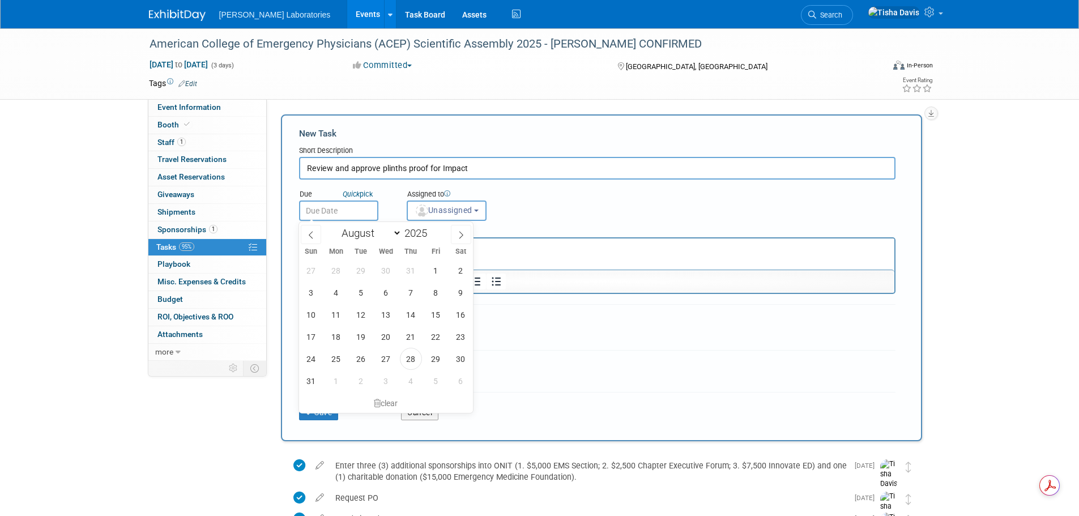
click at [336, 211] on input "text" at bounding box center [338, 210] width 79 height 20
click at [405, 356] on span "28" at bounding box center [411, 359] width 22 height 22
type input "Aug 28, 2025"
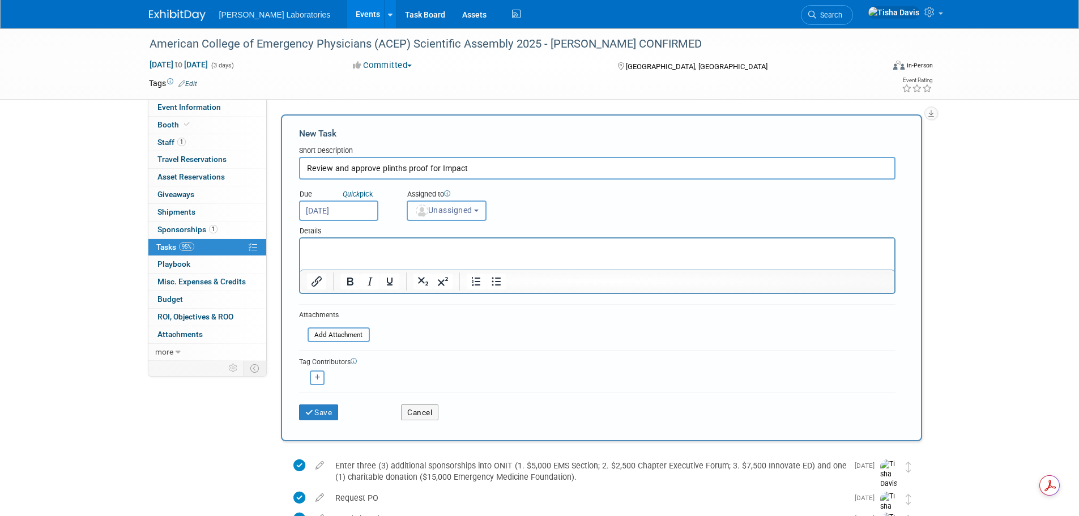
click at [482, 214] on button "Unassigned" at bounding box center [447, 210] width 80 height 20
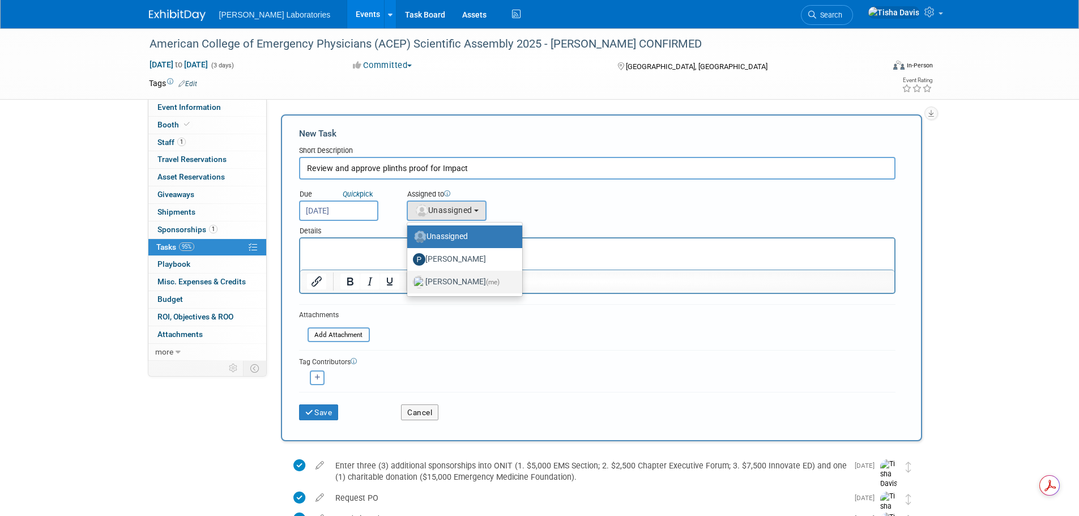
click at [466, 283] on label "Tisha Davis (me)" at bounding box center [462, 282] width 98 height 18
click at [409, 283] on input "Tisha Davis (me)" at bounding box center [404, 280] width 7 height 7
select select "2770856e-d6b1-4121-bfe1-202d7e478624"
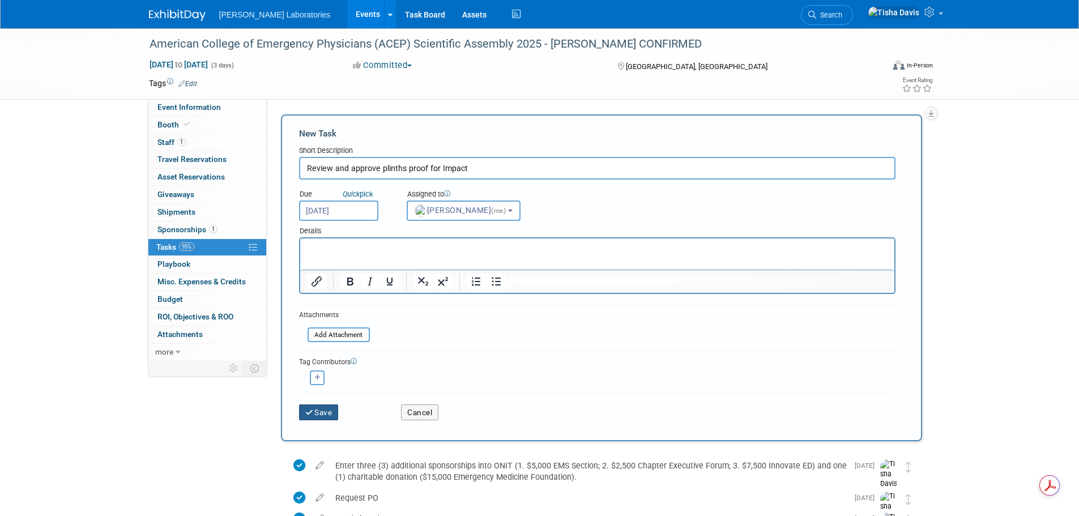
click at [325, 417] on button "Save" at bounding box center [319, 412] width 40 height 16
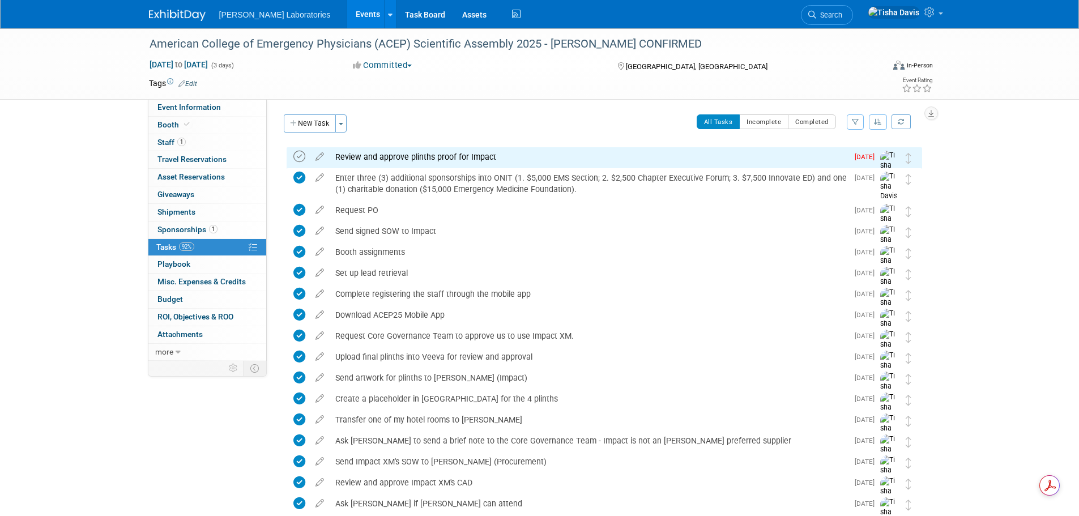
click at [300, 160] on icon at bounding box center [299, 157] width 12 height 12
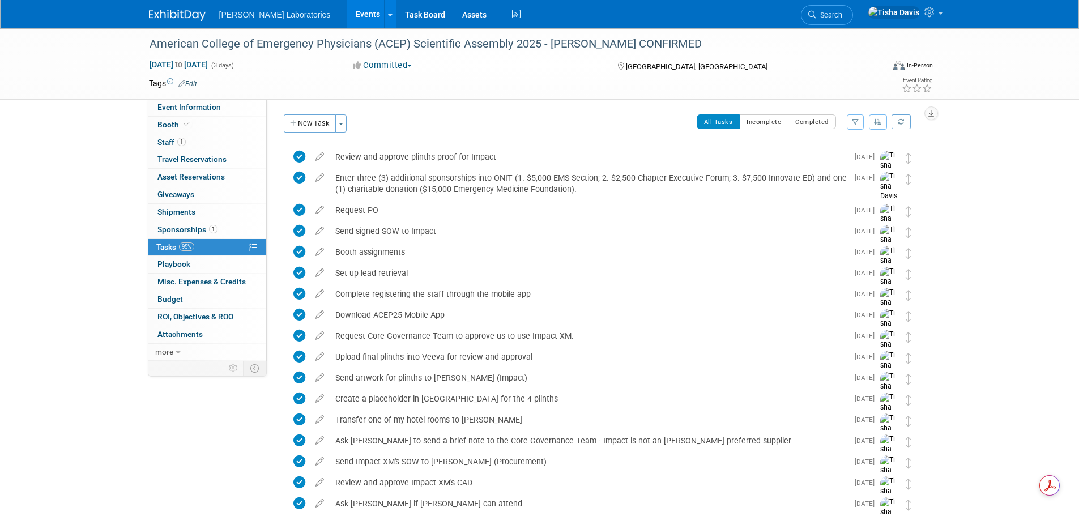
click at [347, 12] on link "Events" at bounding box center [367, 14] width 41 height 28
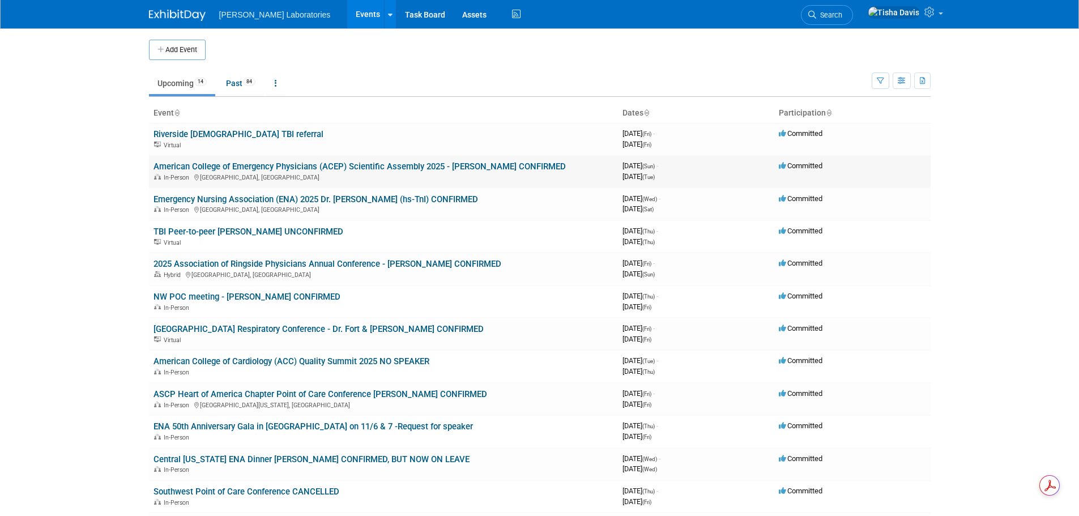
click at [285, 170] on link "American College of Emergency Physicians (ACEP) Scientific Assembly 2025 - [PER…" at bounding box center [359, 166] width 412 height 10
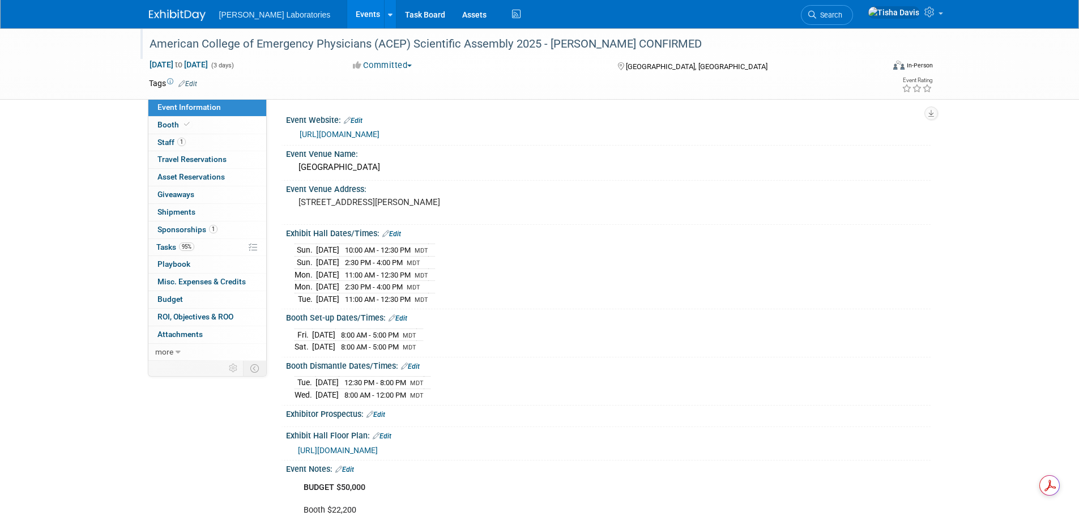
click at [204, 44] on div "American College of Emergency Physicians (ACEP) Scientific Assembly 2025 - [PER…" at bounding box center [506, 44] width 721 height 20
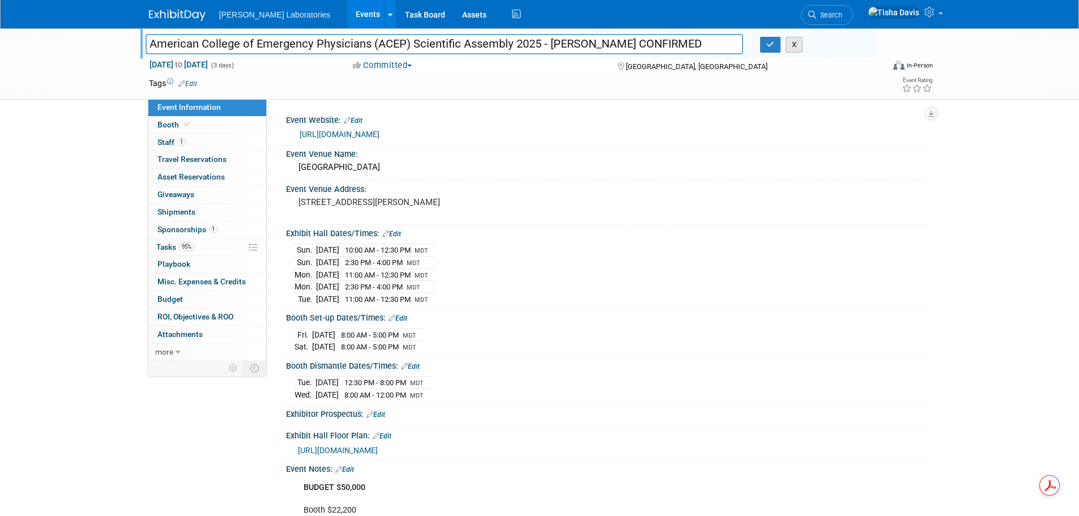
click at [797, 44] on button "X" at bounding box center [794, 45] width 18 height 16
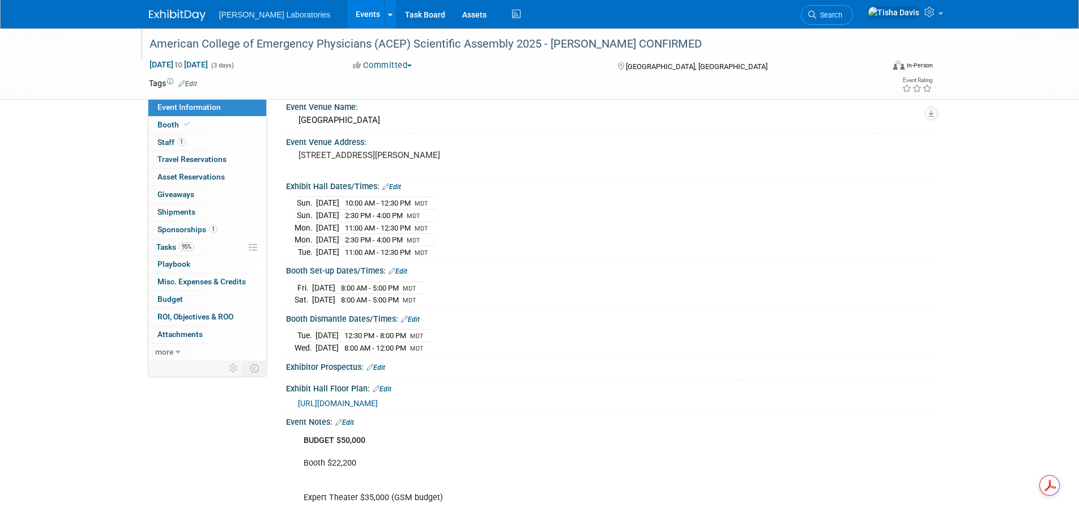
scroll to position [113, 0]
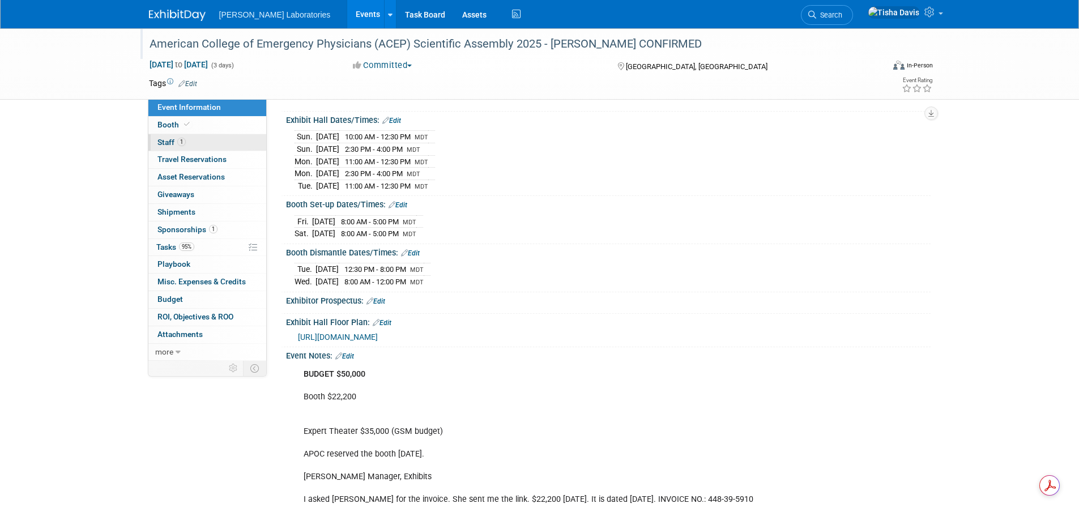
click at [156, 141] on link "1 Staff 1" at bounding box center [207, 142] width 118 height 17
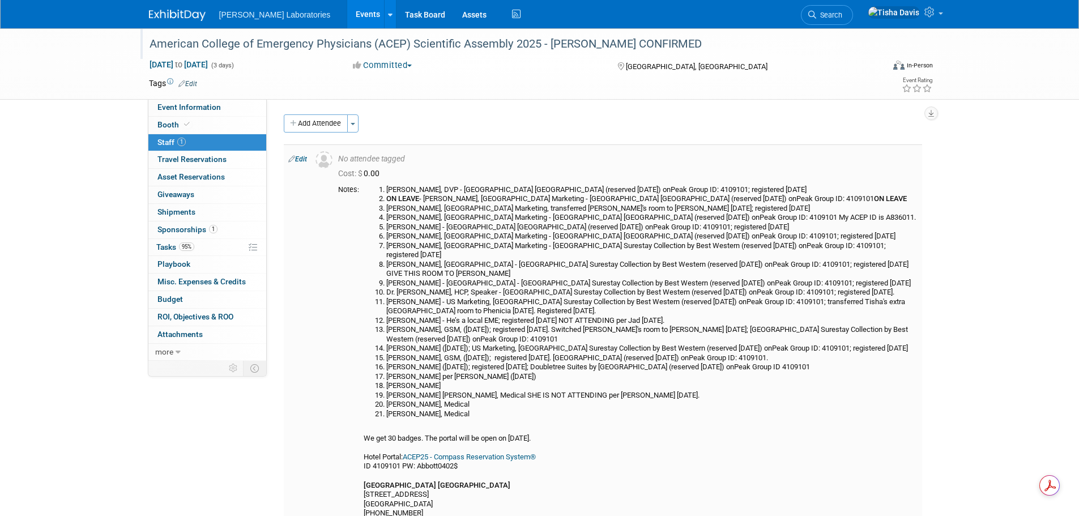
click at [300, 160] on link "Edit" at bounding box center [297, 159] width 19 height 8
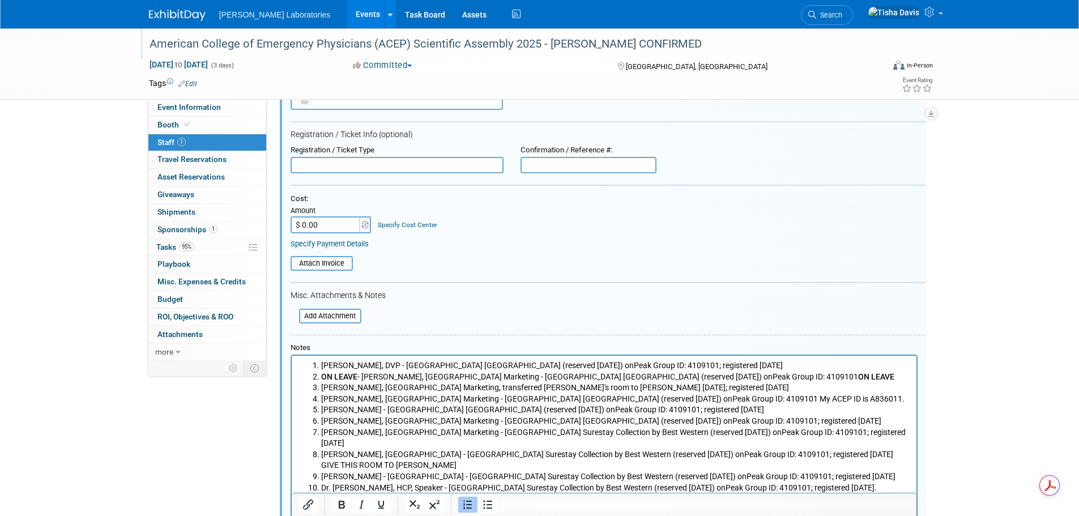
scroll to position [242, 0]
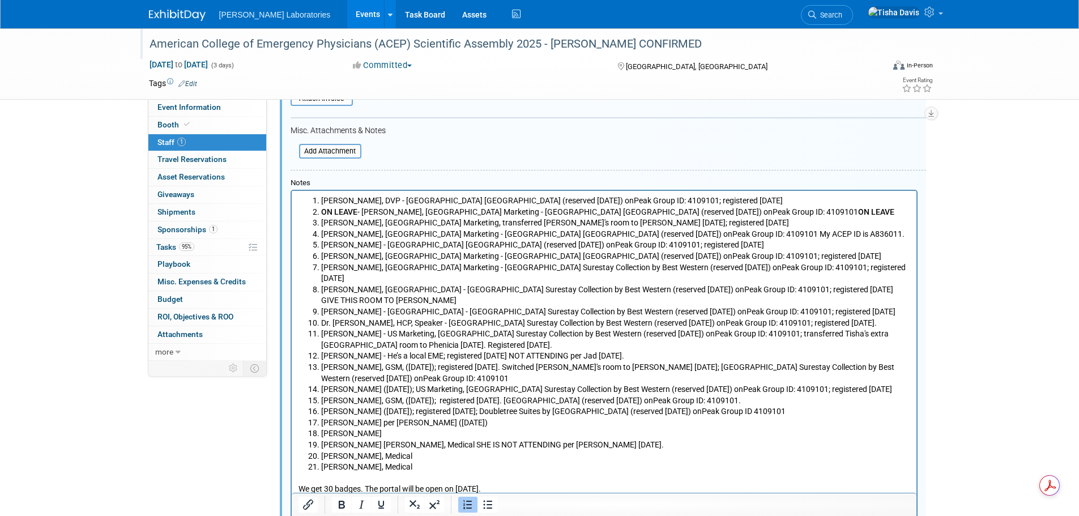
click at [498, 417] on li "Brandon Van Leeuwen per Sara (8/21/25)" at bounding box center [615, 422] width 589 height 11
click at [447, 428] on li "Stacey Stafford" at bounding box center [615, 433] width 589 height 11
click at [402, 428] on li "Stacey Stafford" at bounding box center [615, 433] width 589 height 11
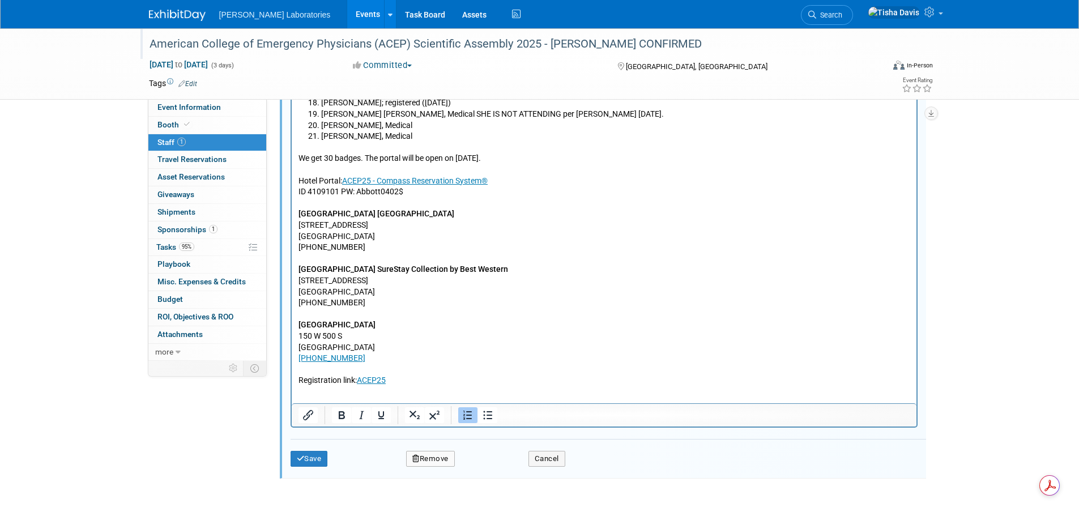
scroll to position [639, 0]
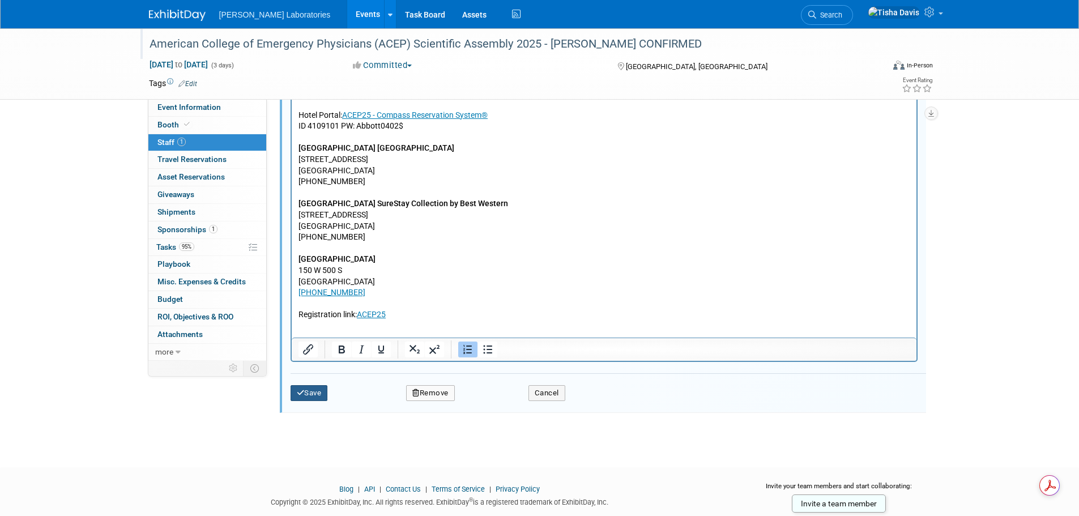
click at [317, 391] on button "Save" at bounding box center [308, 393] width 37 height 16
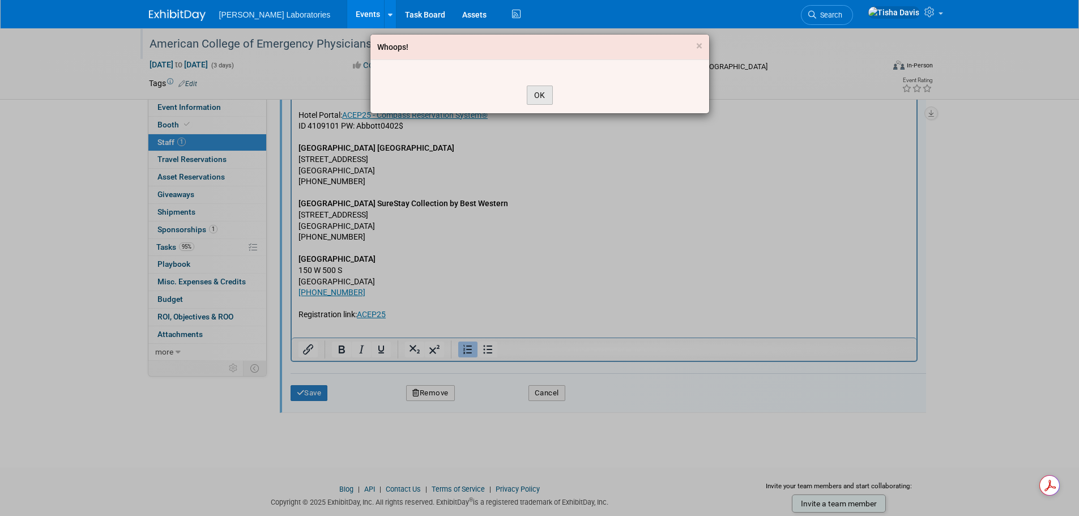
click at [540, 100] on button "OK" at bounding box center [540, 95] width 26 height 19
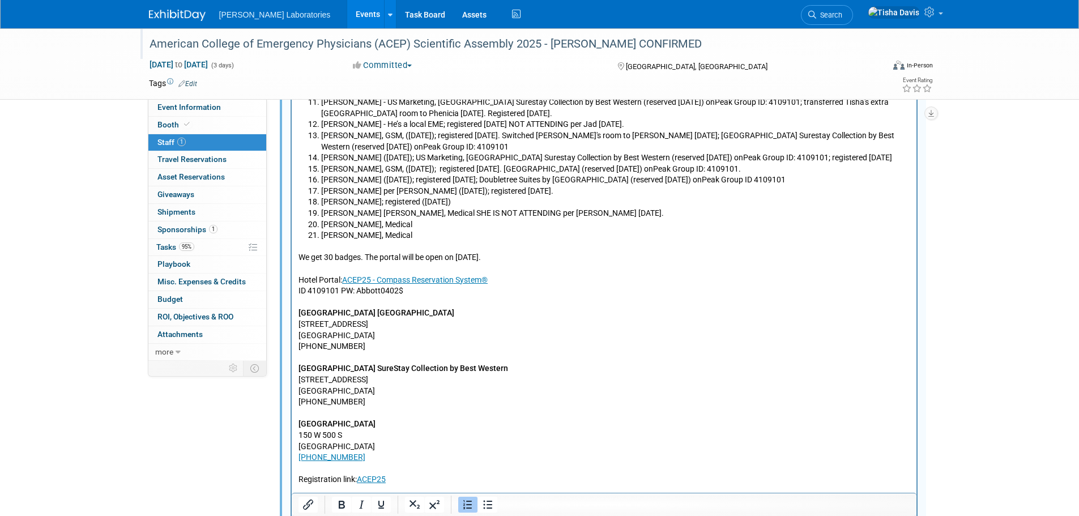
scroll to position [469, 0]
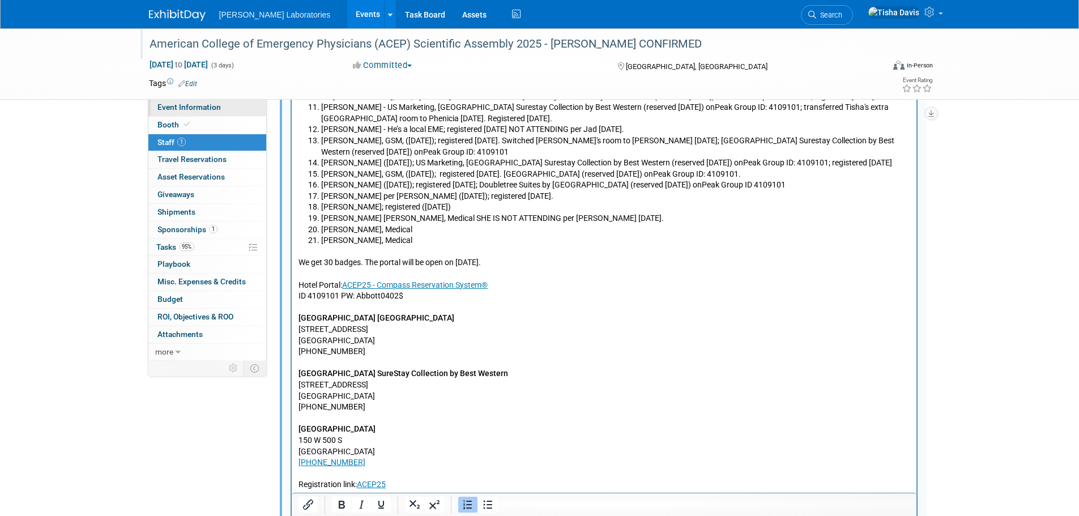
click at [195, 104] on span "Event Information" at bounding box center [188, 106] width 63 height 9
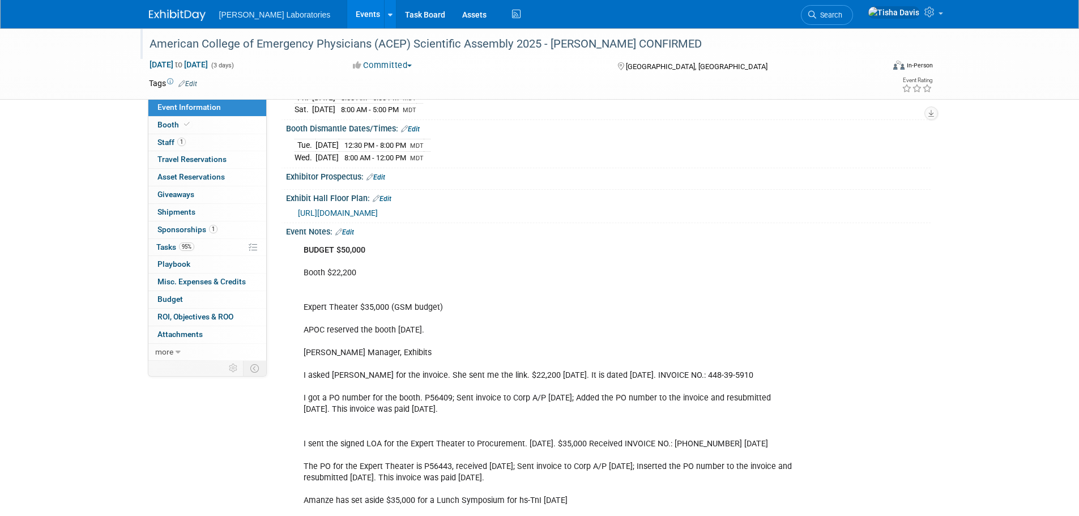
scroll to position [227, 0]
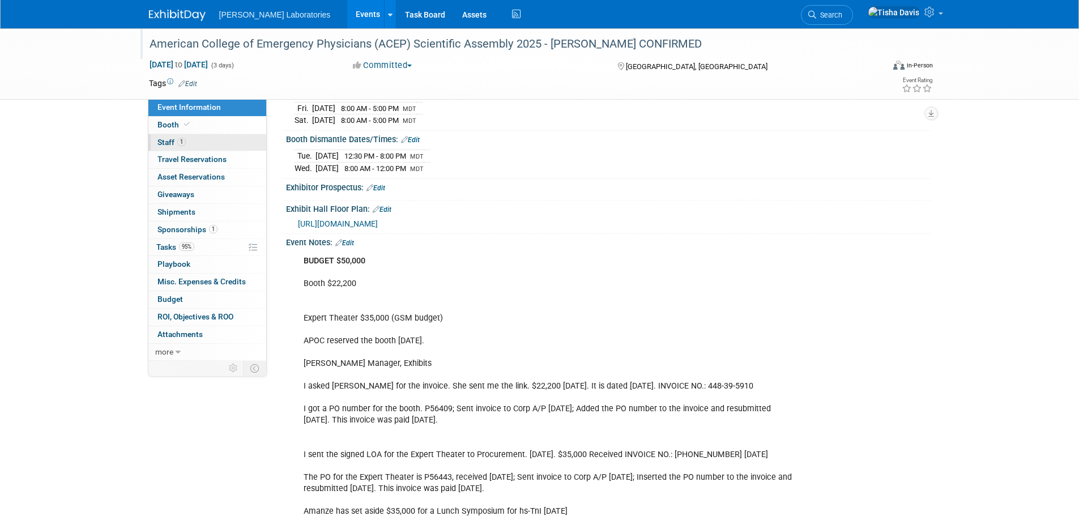
click at [169, 142] on span "Staff 1" at bounding box center [171, 142] width 28 height 9
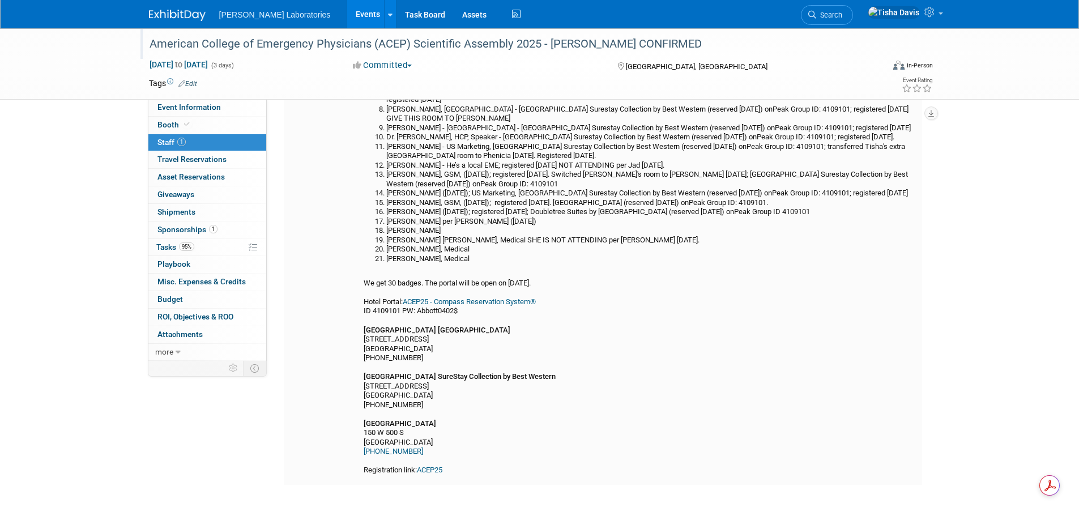
scroll to position [170, 0]
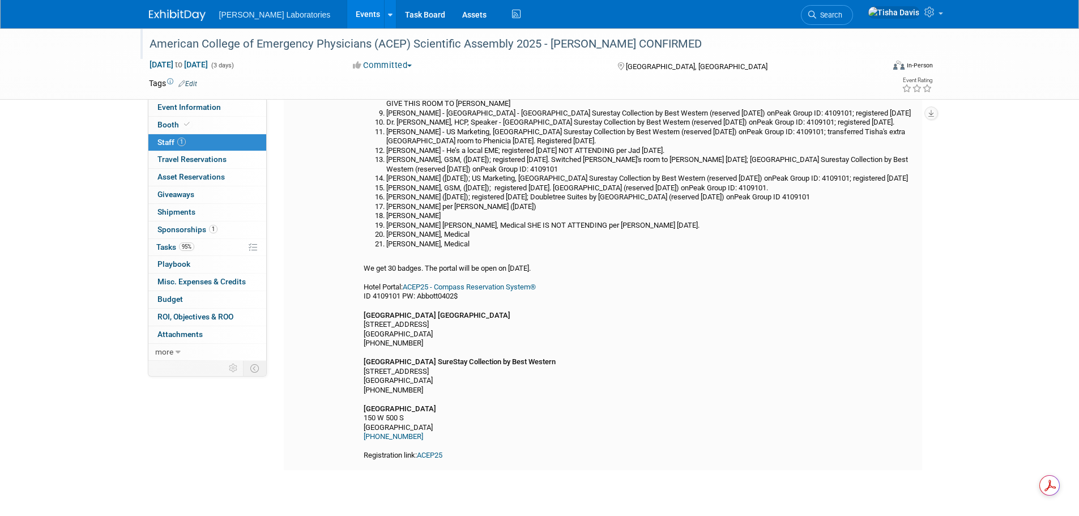
click at [442, 454] on link "ACEP25" at bounding box center [429, 455] width 25 height 8
click at [200, 110] on span "Event Information" at bounding box center [188, 106] width 63 height 9
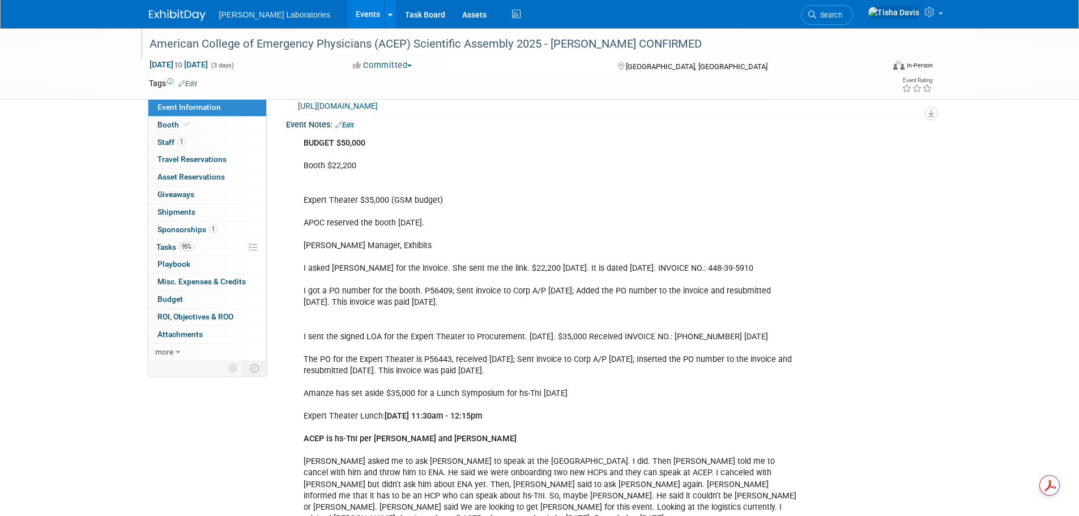
scroll to position [340, 0]
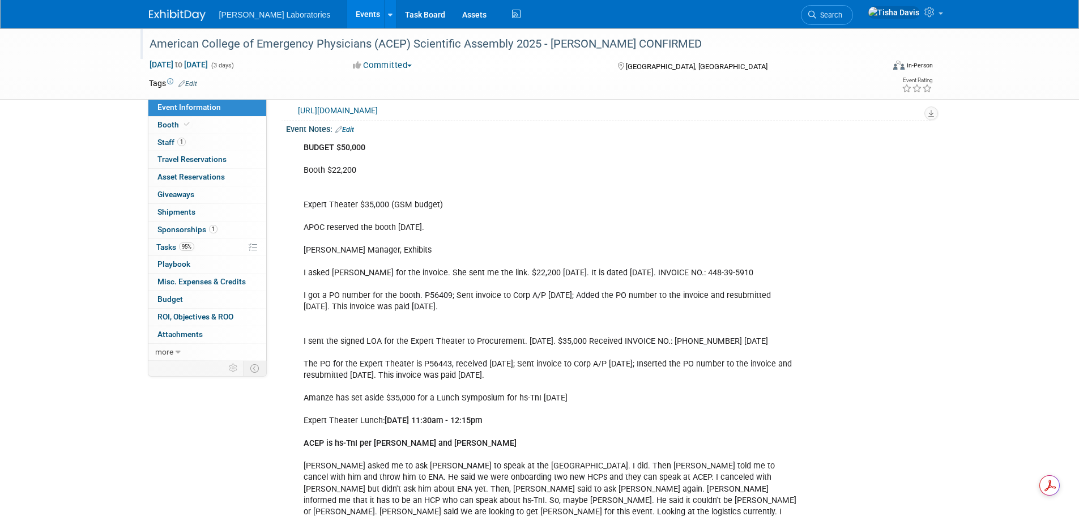
click at [349, 126] on link "Edit" at bounding box center [344, 130] width 19 height 8
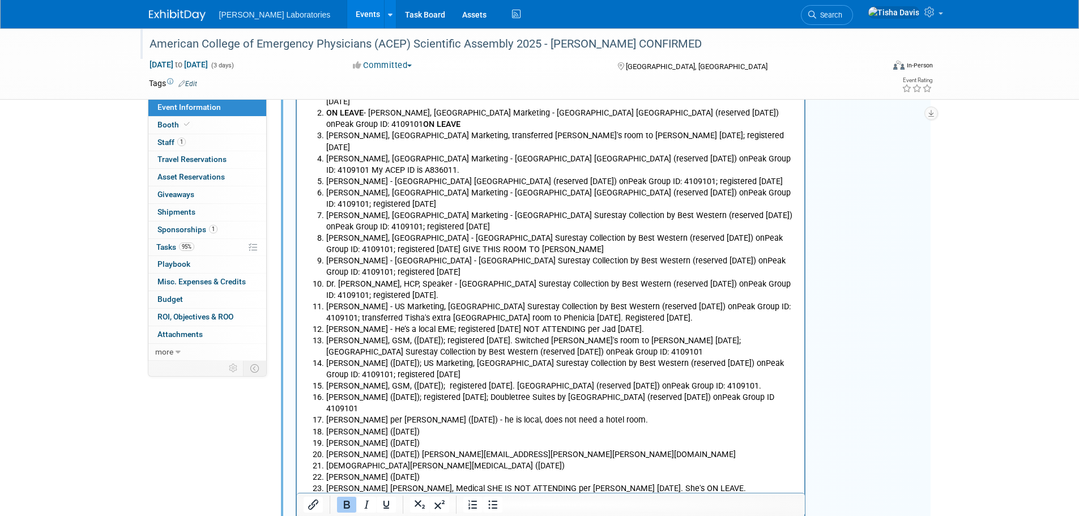
scroll to position [2039, 0]
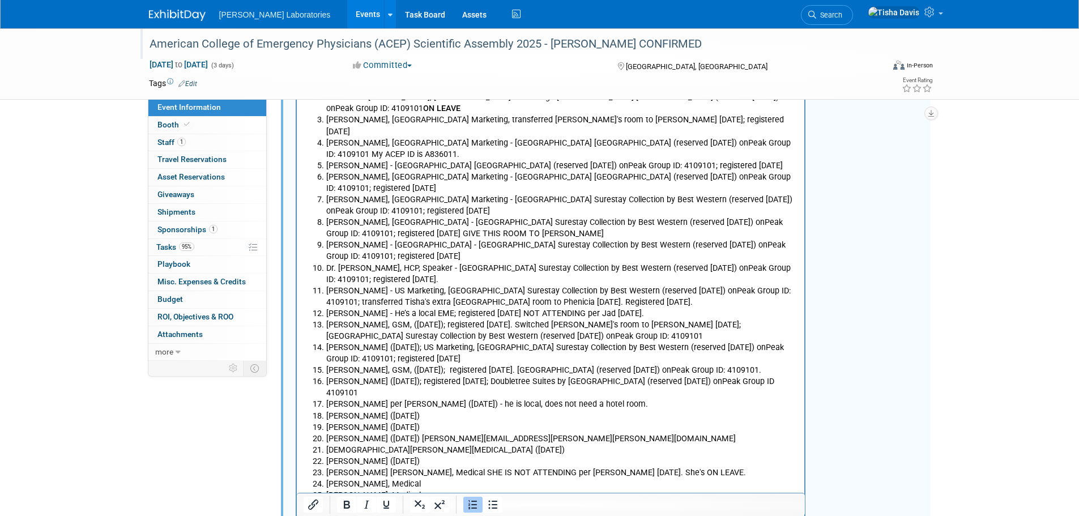
click at [625, 399] on li "Brandon Van Leeuwen per Sara (8/21/25) - he is local, does not need a hotel roo…" at bounding box center [562, 404] width 472 height 11
click at [439, 422] on li "Kara Giddings (8/25/25)" at bounding box center [562, 427] width 472 height 11
drag, startPoint x: 425, startPoint y: 404, endPoint x: 542, endPoint y: 399, distance: 117.3
click at [542, 434] on li "Kathryn Messina (8/25/25) kathryn.honsberger@abbott.com" at bounding box center [562, 439] width 472 height 11
copy li "kathryn.honsberger@abbott.com"
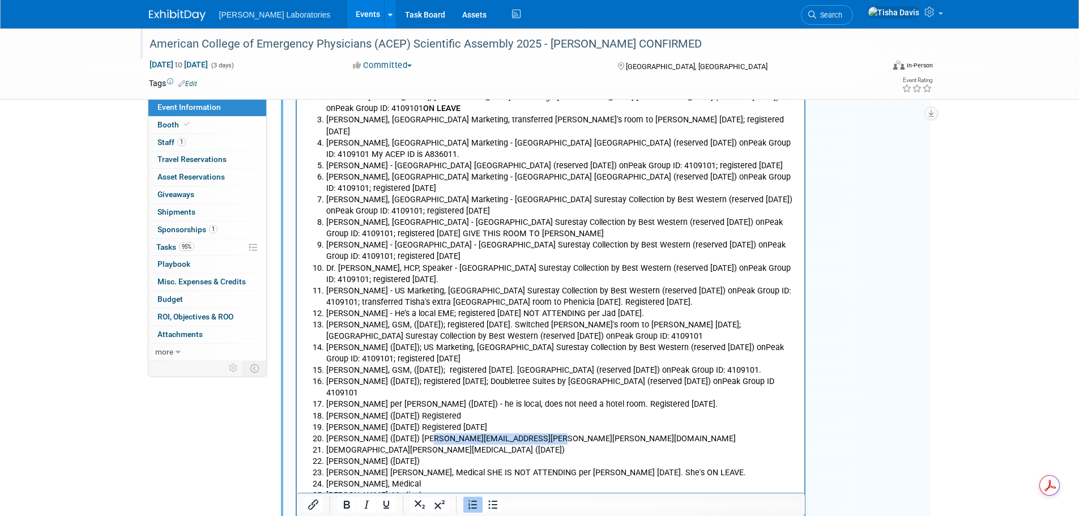
click at [554, 434] on li "Kathryn Messina (8/25/25) kathryn.honsberger@abbott.com" at bounding box center [562, 439] width 472 height 11
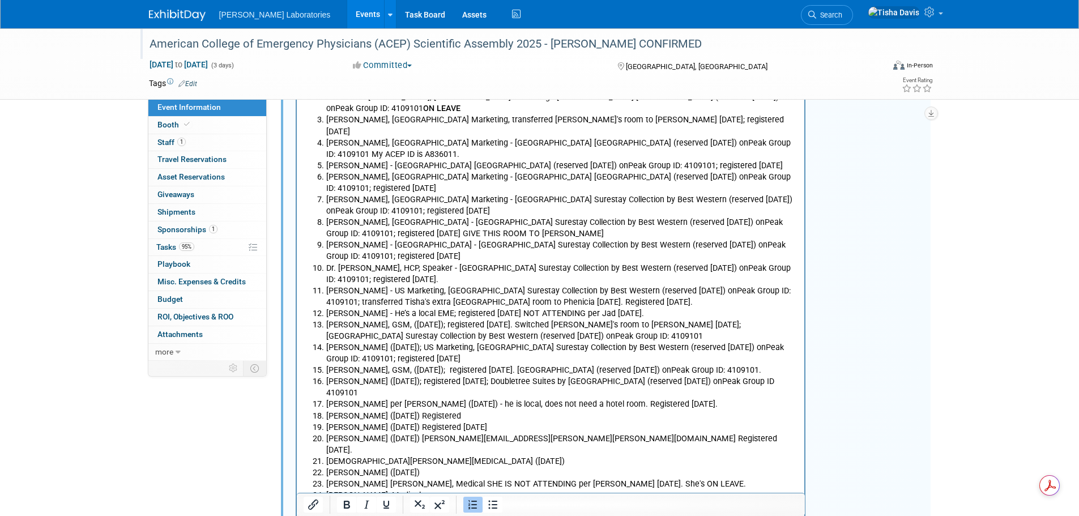
click at [458, 456] on li "Christian Ollier (8/25/25)" at bounding box center [562, 461] width 472 height 11
click at [431, 456] on li "Christian Ollier (8/25/25)" at bounding box center [562, 461] width 472 height 11
click at [435, 468] on li "Sheila Strayer (8/28/25)" at bounding box center [562, 473] width 472 height 11
click at [439, 468] on li "Sheila Strayer (8/28/25)" at bounding box center [562, 473] width 472 height 11
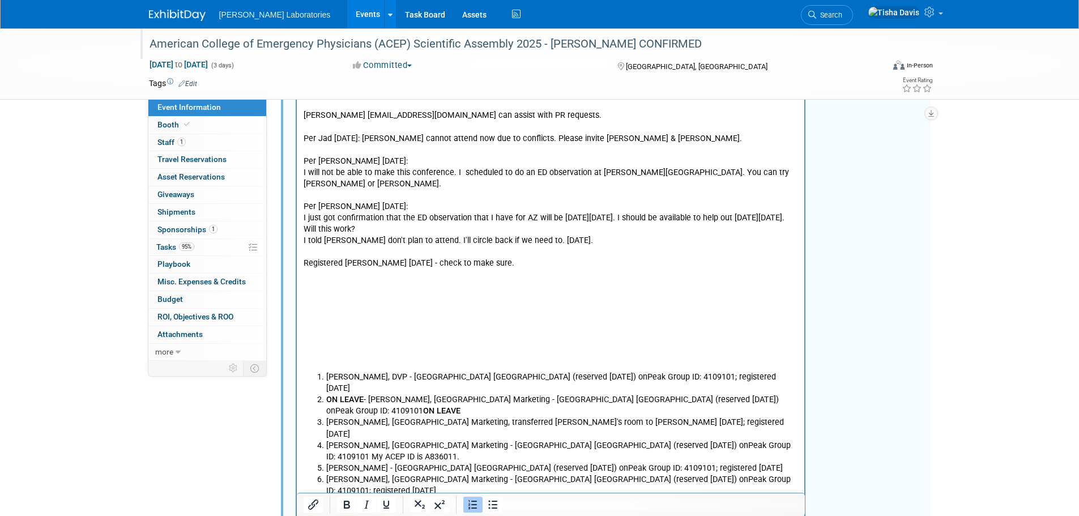
scroll to position [1586, 0]
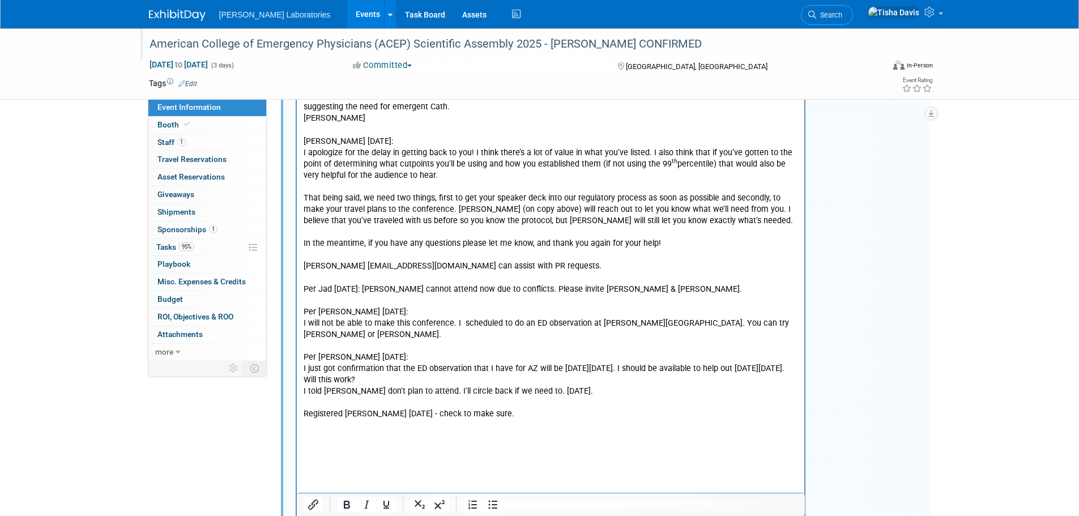
click at [484, 428] on p "I asked Karen if Bob can attend 8/5/25. Bob is unable to attend ACEP. Per Jeff …" at bounding box center [550, 243] width 495 height 557
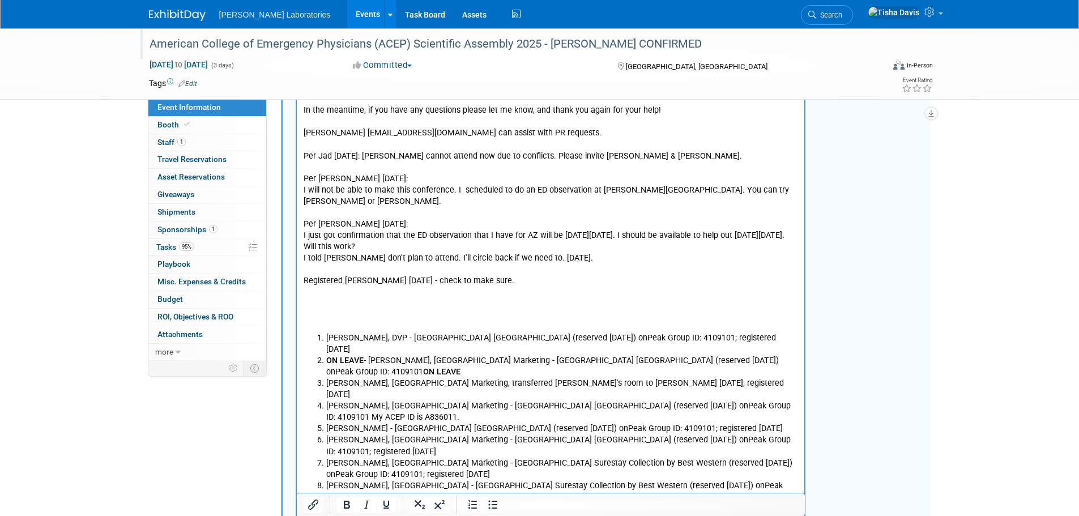
scroll to position [1699, 0]
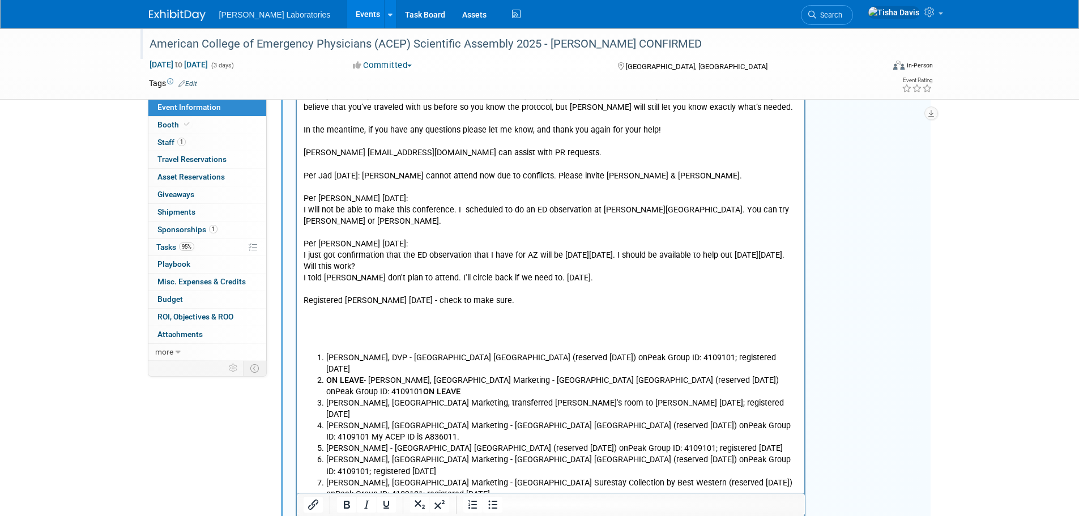
click at [537, 279] on p "I asked Karen if Bob can attend 8/5/25. Bob is unable to attend ACEP. Per Jeff …" at bounding box center [550, 102] width 495 height 500
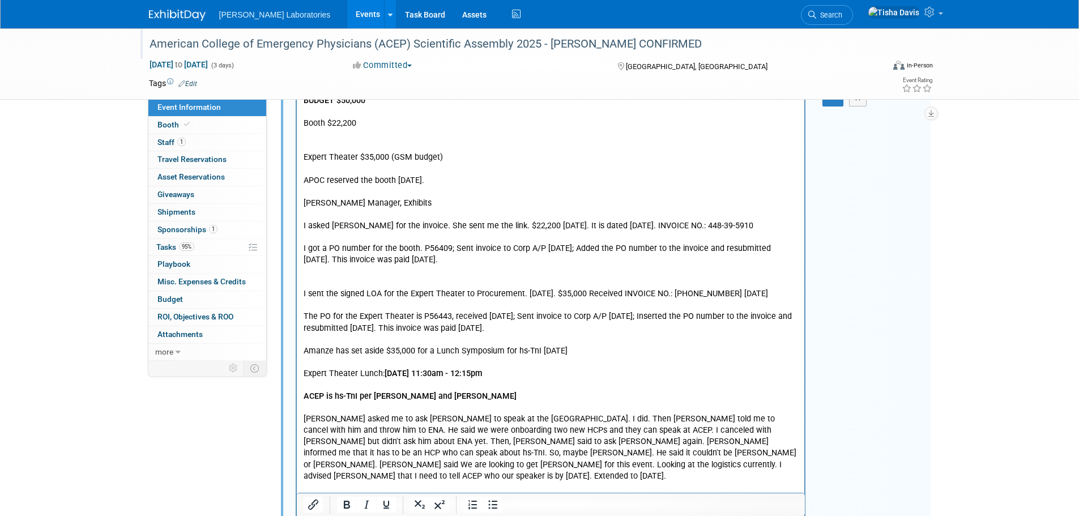
scroll to position [227, 0]
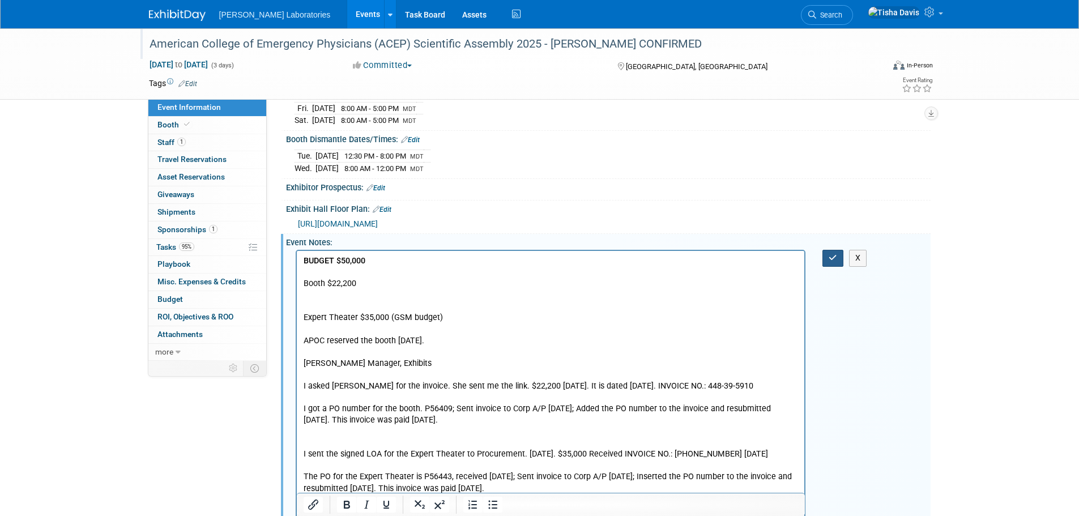
click at [828, 253] on button "button" at bounding box center [832, 258] width 21 height 16
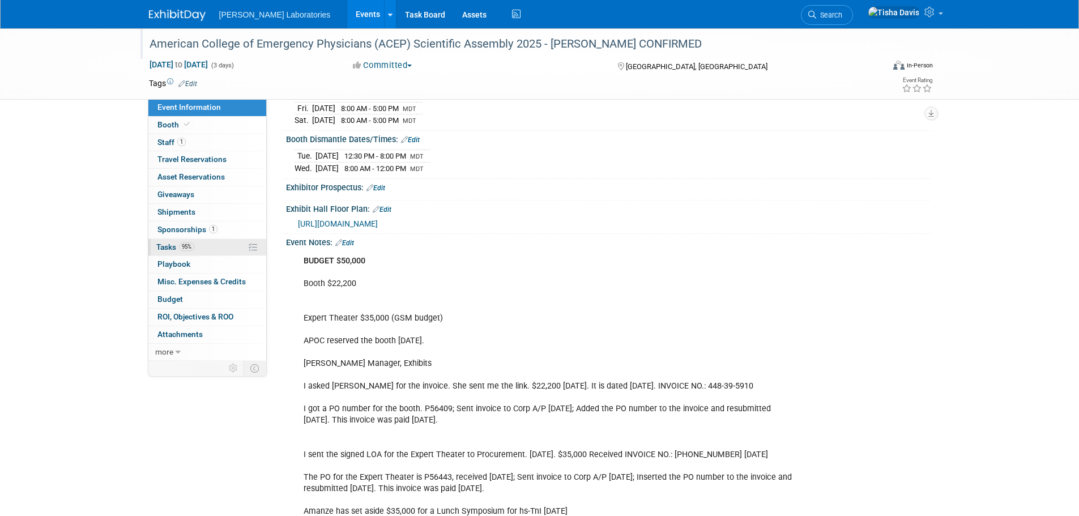
click at [168, 243] on span "Tasks 95%" at bounding box center [175, 246] width 38 height 9
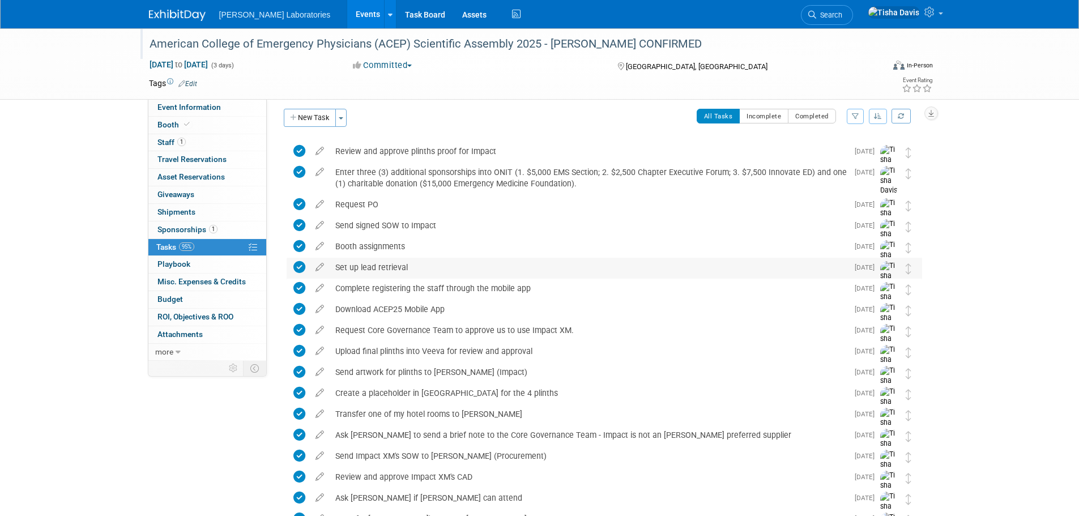
scroll to position [0, 0]
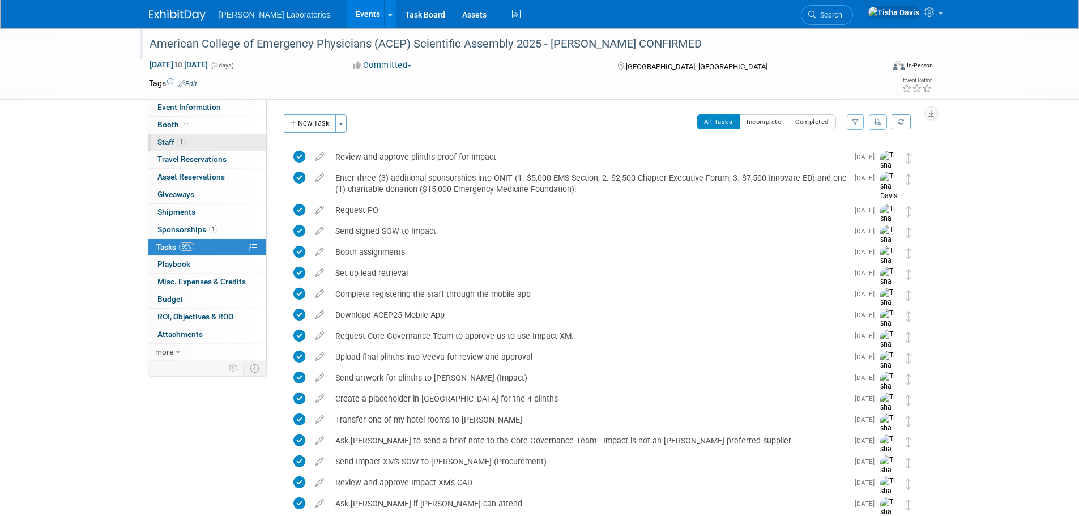
click at [165, 144] on span "Staff 1" at bounding box center [171, 142] width 28 height 9
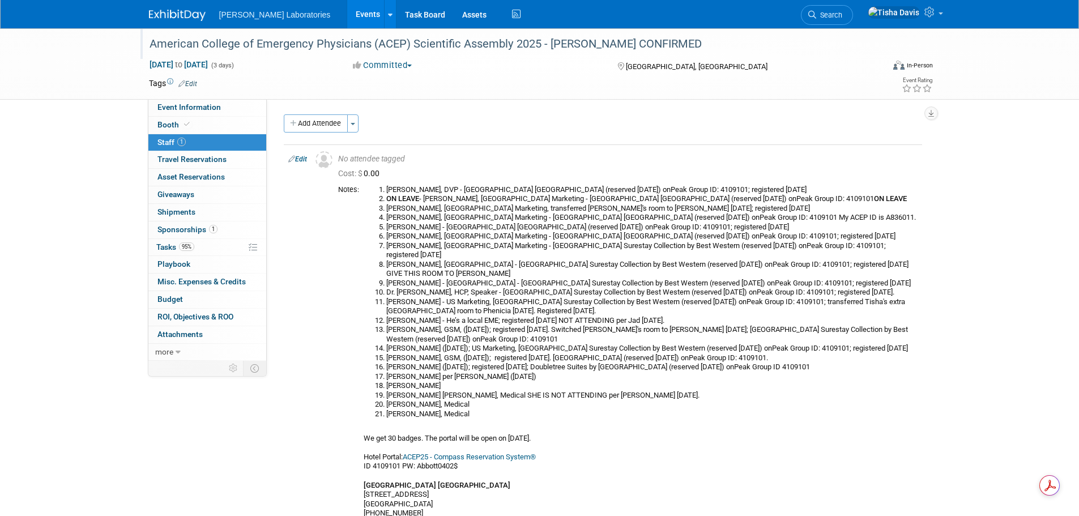
click at [347, 16] on link "Events" at bounding box center [367, 14] width 41 height 28
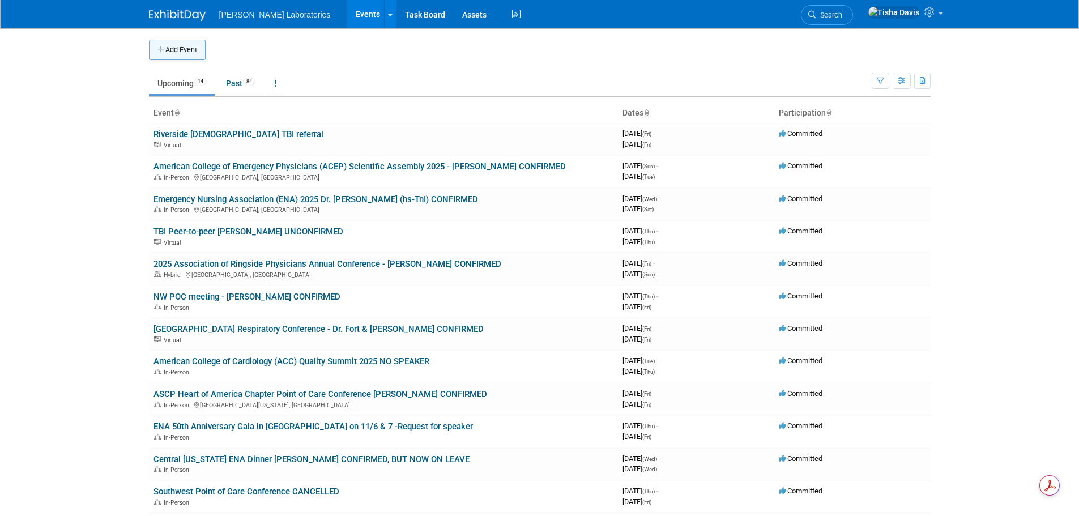
click at [185, 48] on button "Add Event" at bounding box center [177, 50] width 57 height 20
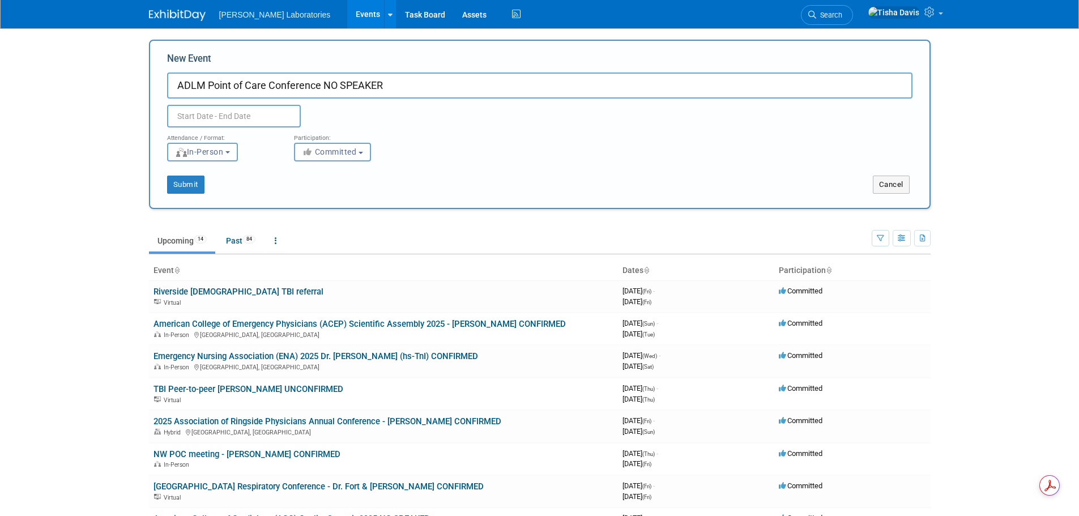
type input "ADLM Point of Care Conference NO SPEAKER"
click at [252, 113] on input "text" at bounding box center [234, 116] width 134 height 23
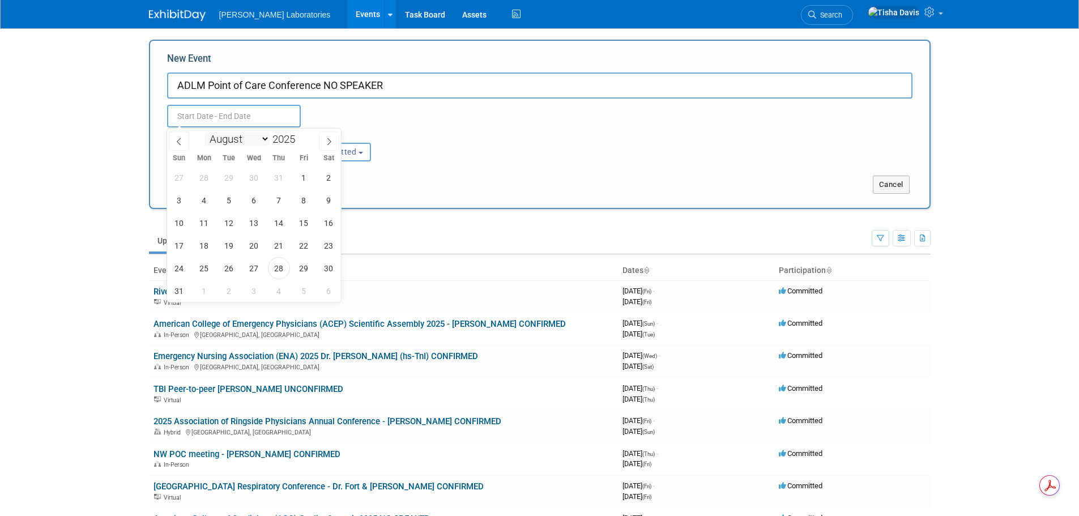
click at [264, 139] on select "January February March April May June July August September October November De…" at bounding box center [236, 139] width 65 height 14
select select "10"
click at [204, 132] on select "January February March April May June July August September October November De…" at bounding box center [236, 139] width 65 height 14
click at [304, 197] on span "7" at bounding box center [304, 200] width 22 height 22
click at [303, 197] on span "7" at bounding box center [304, 200] width 22 height 22
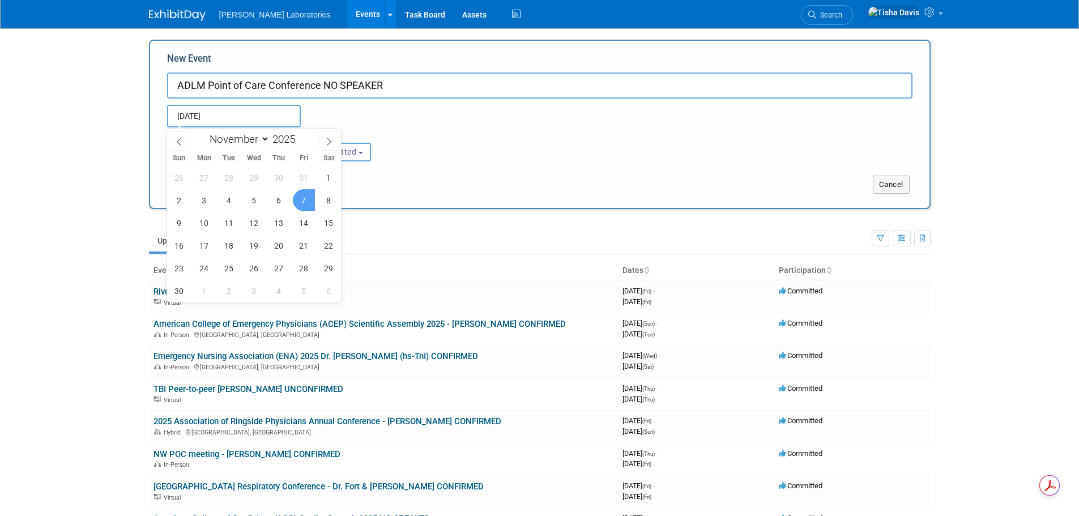
type input "[DATE] to [DATE]"
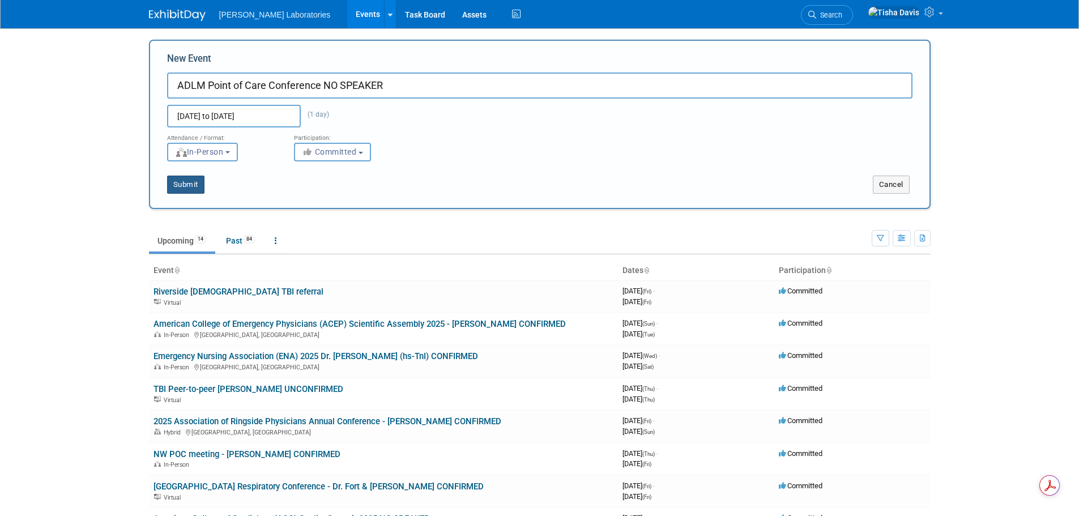
click at [187, 185] on button "Submit" at bounding box center [185, 185] width 37 height 18
type input "ADLM Point of Care Conference NO SPEAKER"
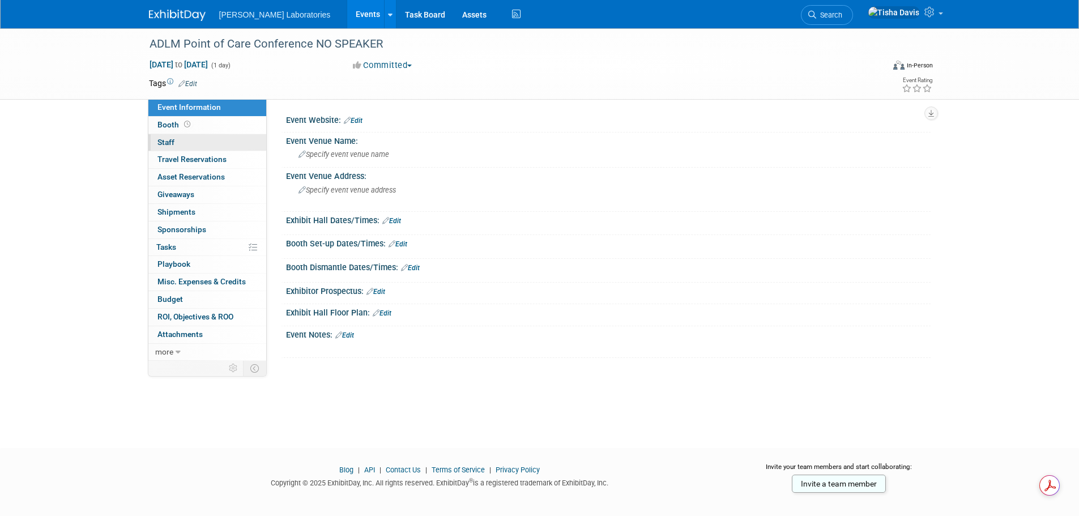
click at [153, 139] on link "0 Staff 0" at bounding box center [207, 142] width 118 height 17
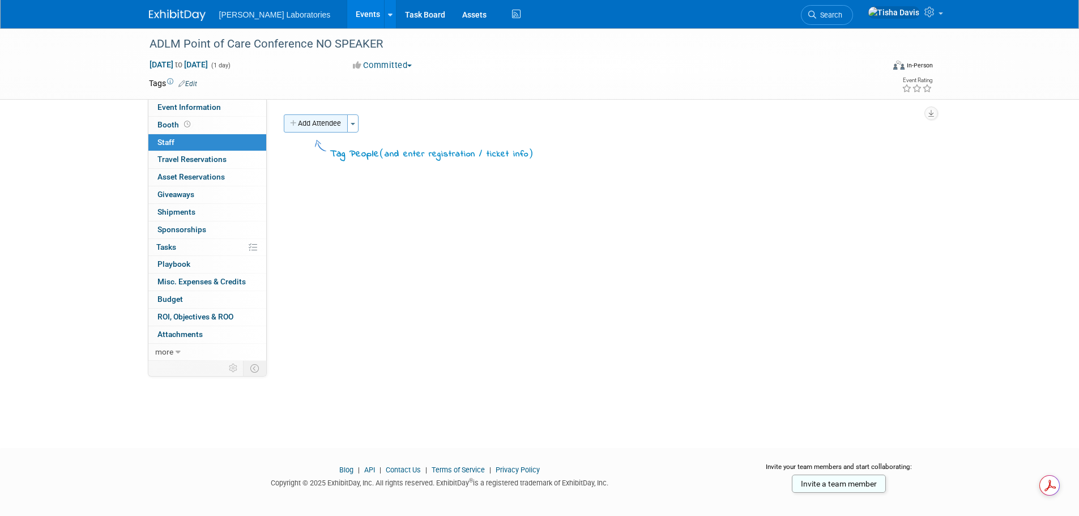
click at [319, 119] on button "Add Attendee" at bounding box center [316, 123] width 64 height 18
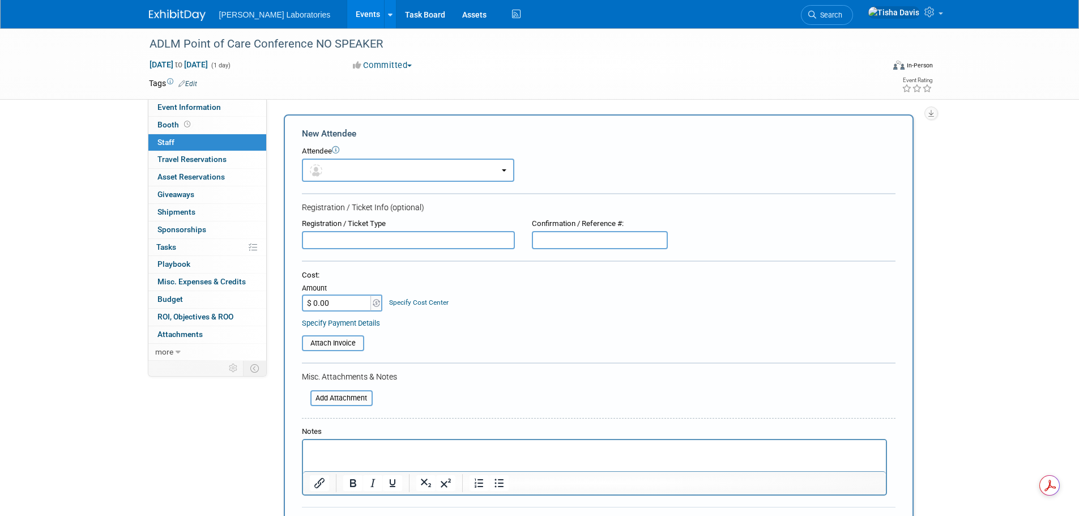
click at [391, 456] on html at bounding box center [593, 448] width 583 height 16
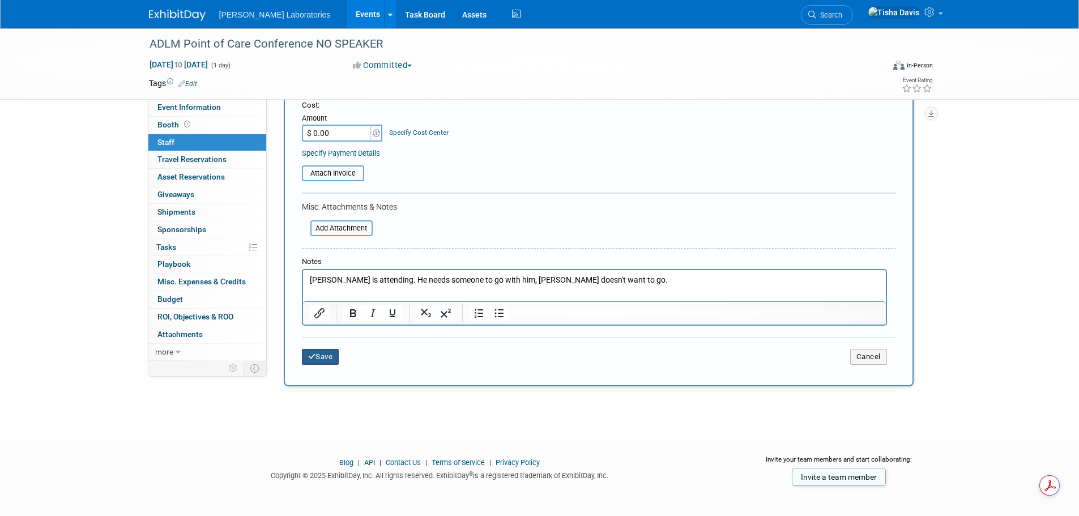
click at [323, 355] on button "Save" at bounding box center [320, 357] width 37 height 16
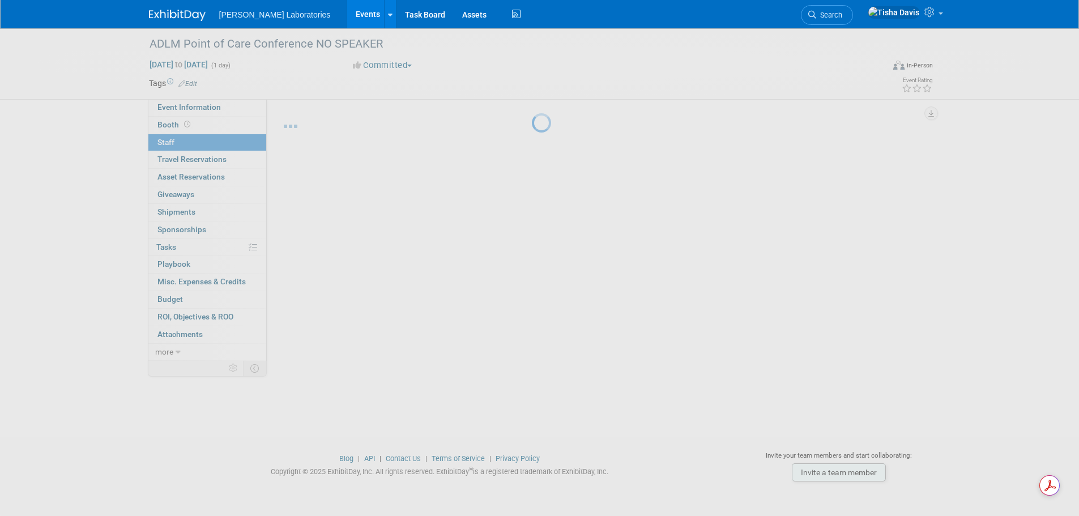
scroll to position [11, 0]
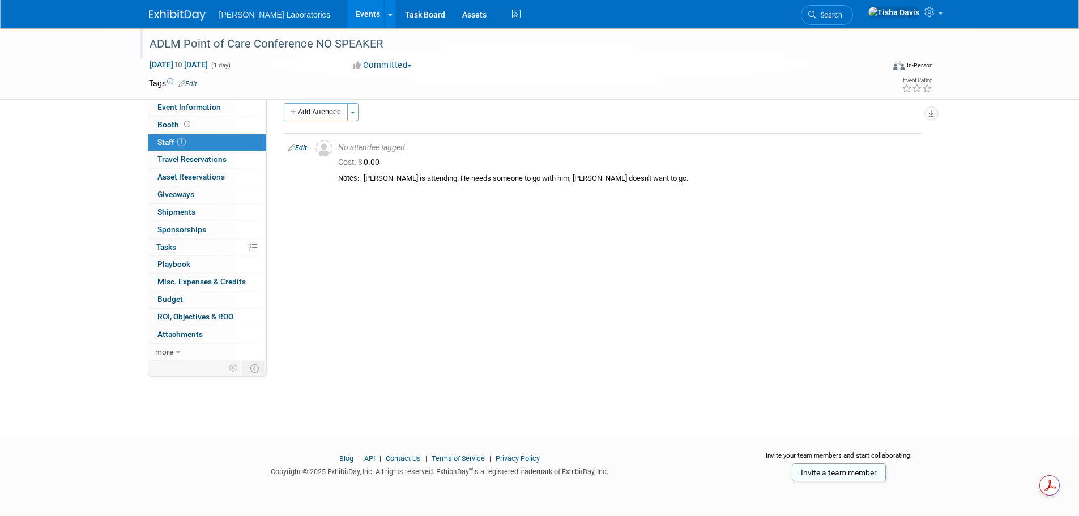
click at [254, 45] on div "ADLM Point of Care Conference NO SPEAKER" at bounding box center [506, 44] width 721 height 20
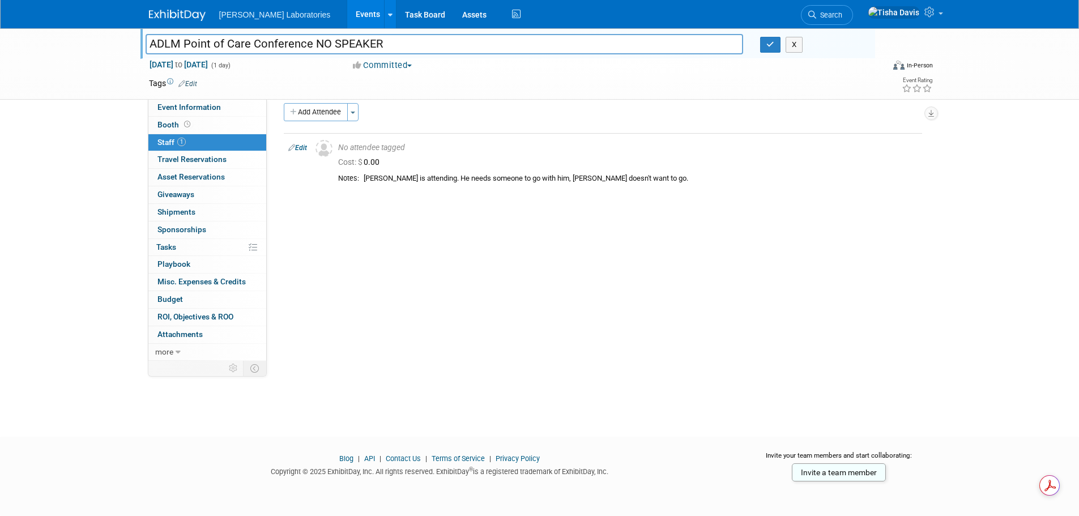
click at [254, 45] on input "ADLM Point of Care Conference NO SPEAKER" at bounding box center [445, 44] width 598 height 20
type input "ADLM Point of Care Testing Conference NO SPEAKER"
click at [798, 48] on button "X" at bounding box center [794, 45] width 18 height 16
